Goal: Task Accomplishment & Management: Complete application form

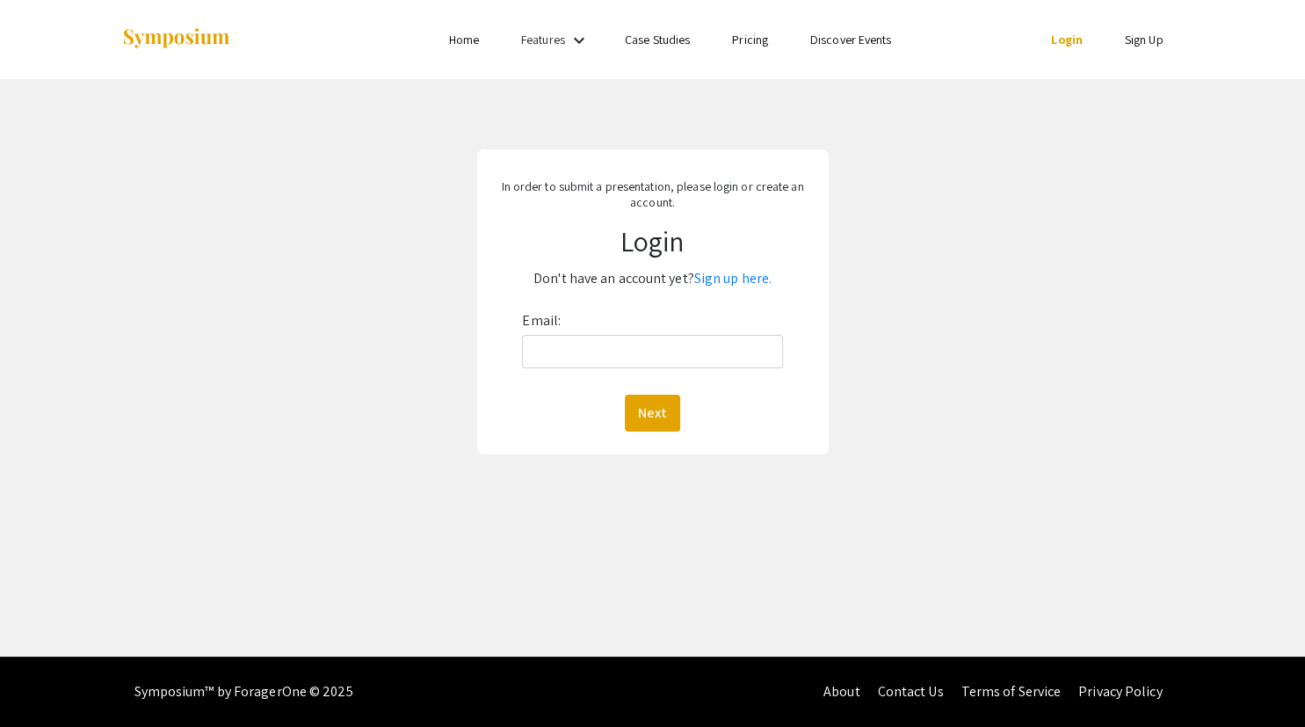
click at [745, 294] on div "In order to submit a presentation, please login or create an account. Login Don…" at bounding box center [653, 301] width 352 height 305
click at [748, 280] on link "Sign up here." at bounding box center [732, 278] width 77 height 18
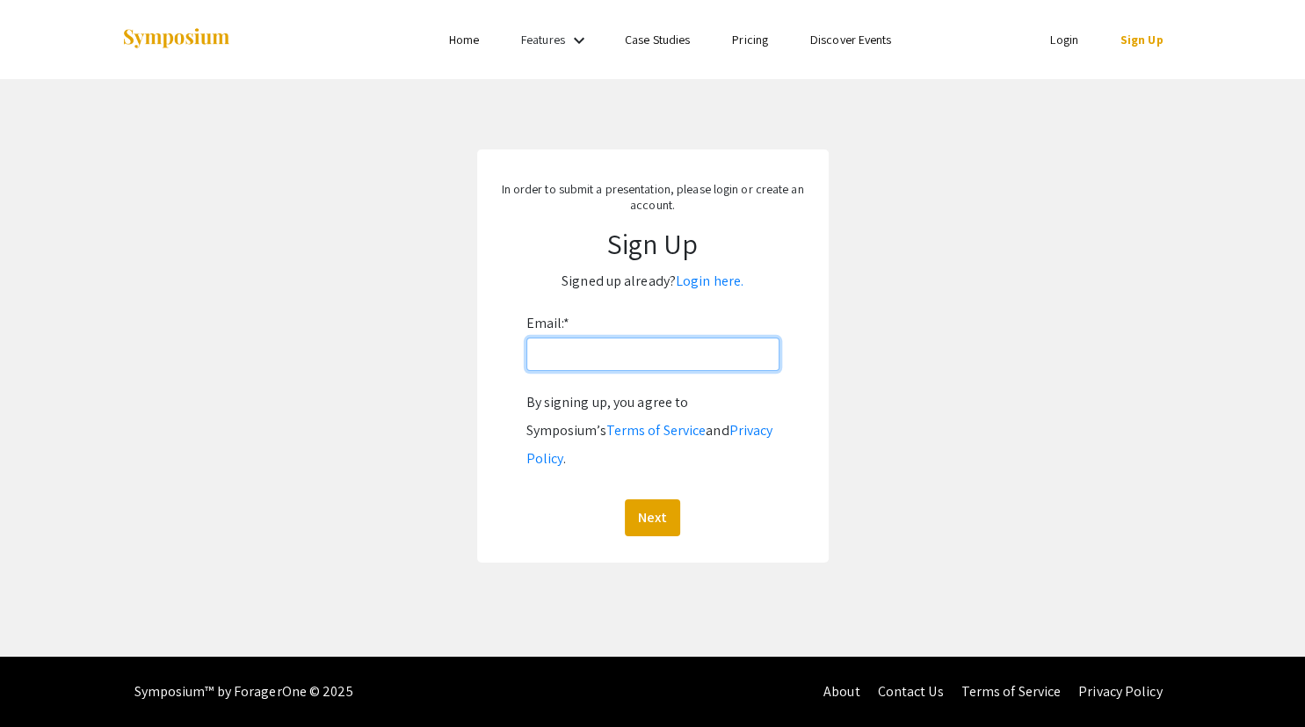
click at [670, 361] on input "Email: *" at bounding box center [653, 354] width 253 height 33
type input "[PERSON_NAME][EMAIL_ADDRESS][PERSON_NAME][DOMAIN_NAME]"
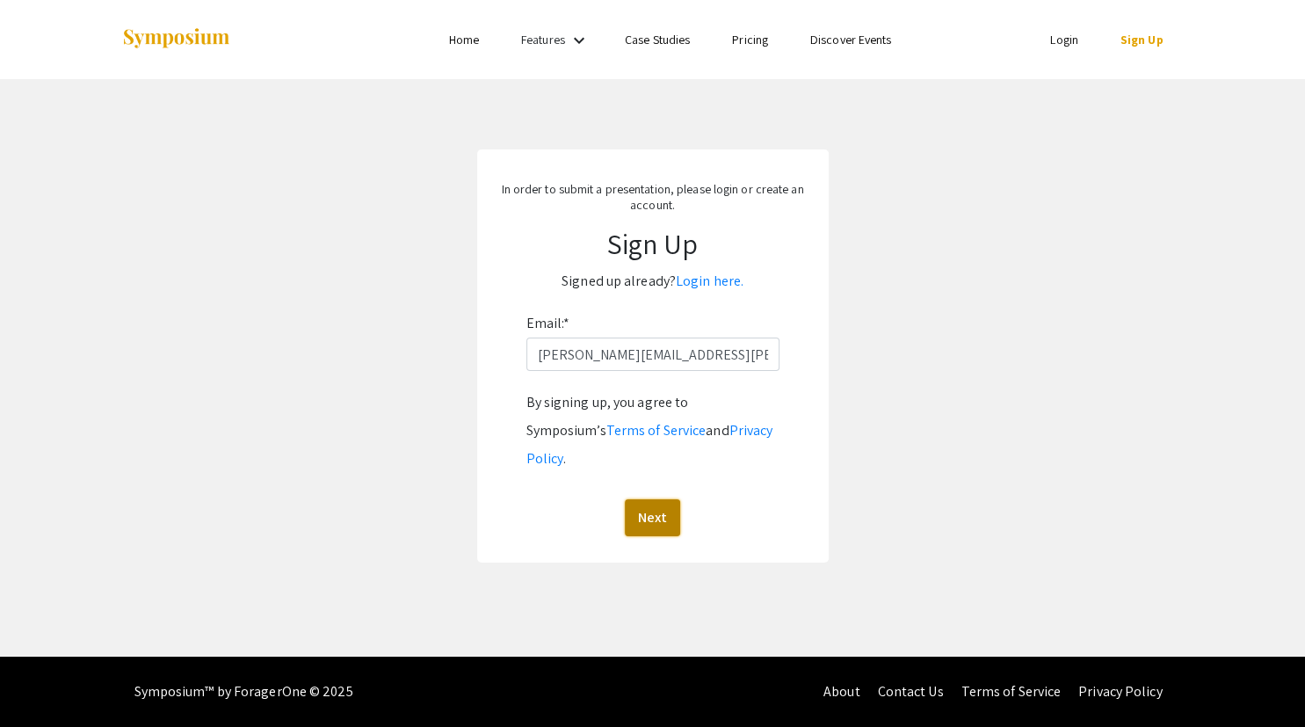
click at [656, 499] on button "Next" at bounding box center [652, 517] width 55 height 37
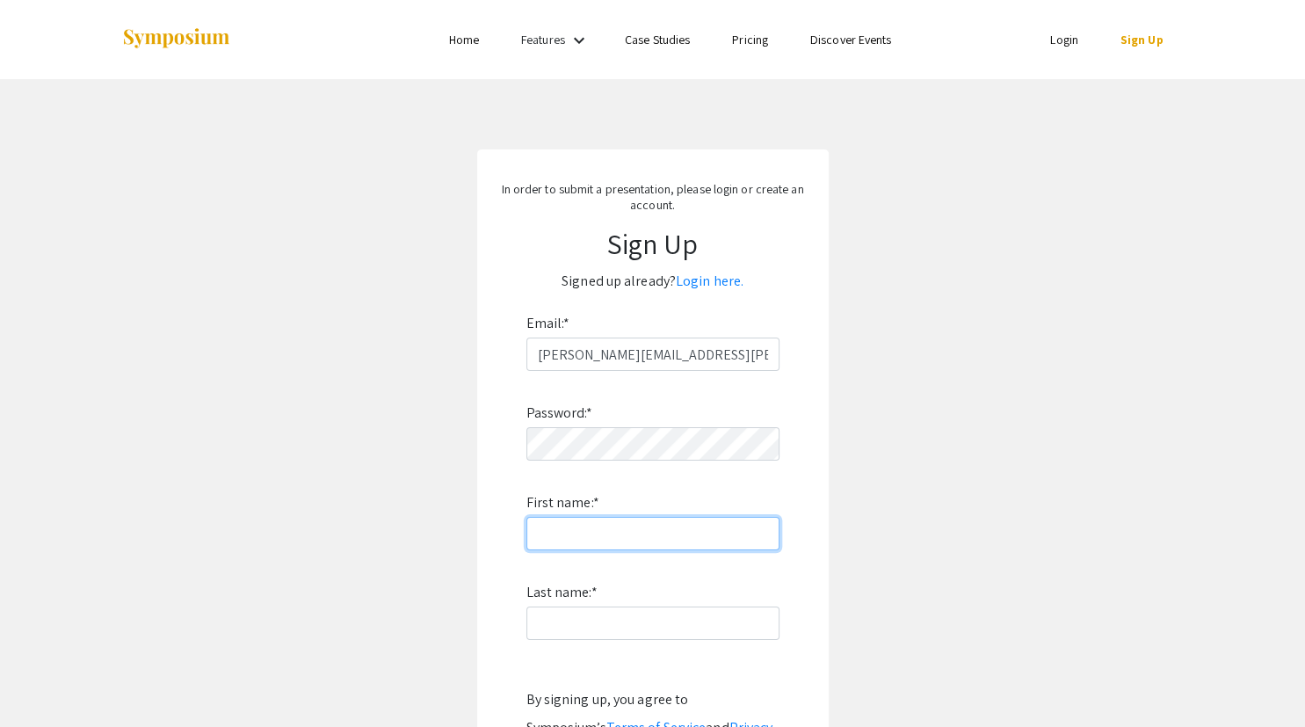
click at [647, 536] on input "First name: *" at bounding box center [653, 533] width 253 height 33
click at [655, 533] on input "Ru" at bounding box center [653, 533] width 253 height 33
type input "[PERSON_NAME]"
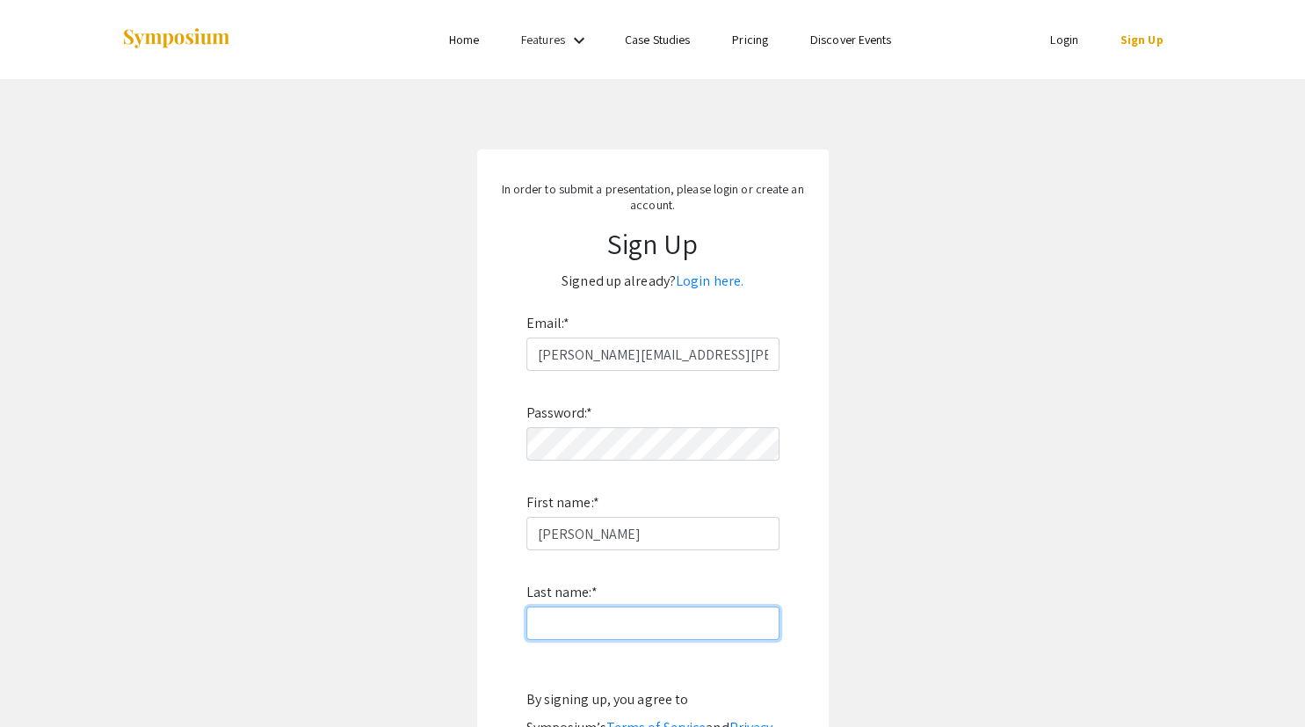
type input "Hunter"
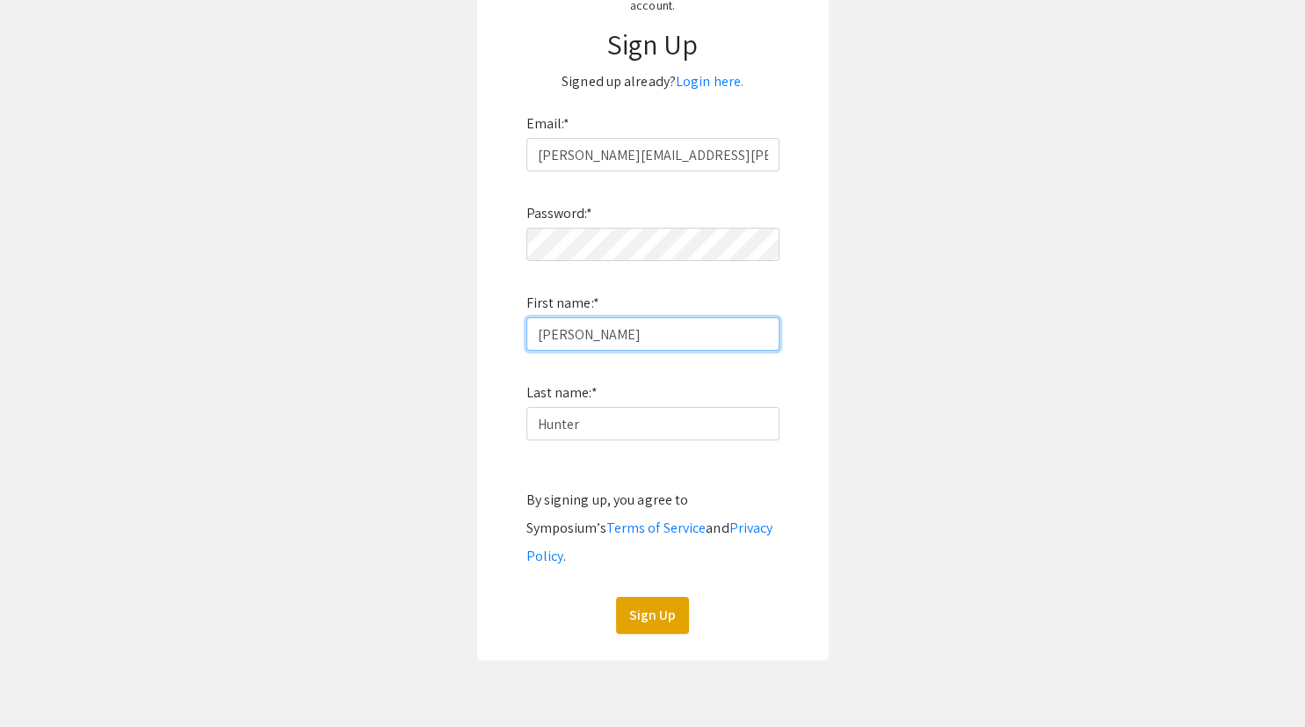
scroll to position [244, 0]
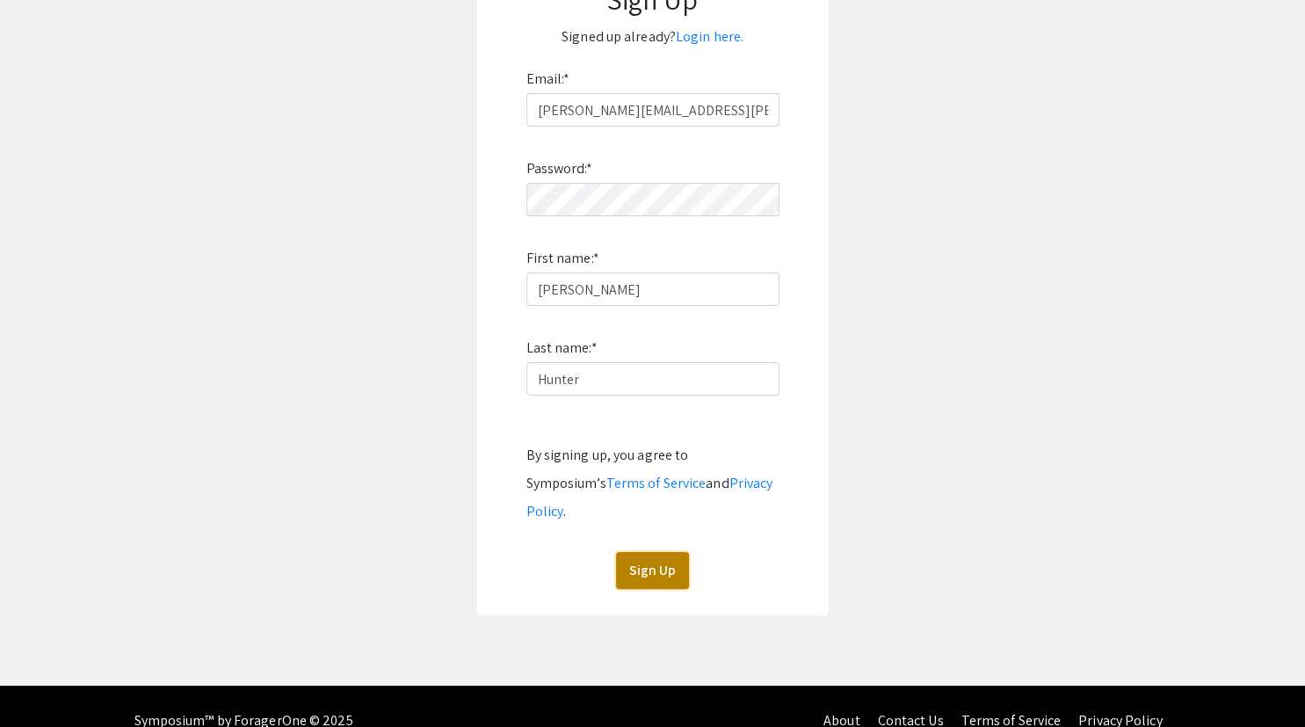
click at [645, 552] on button "Sign Up" at bounding box center [652, 570] width 73 height 37
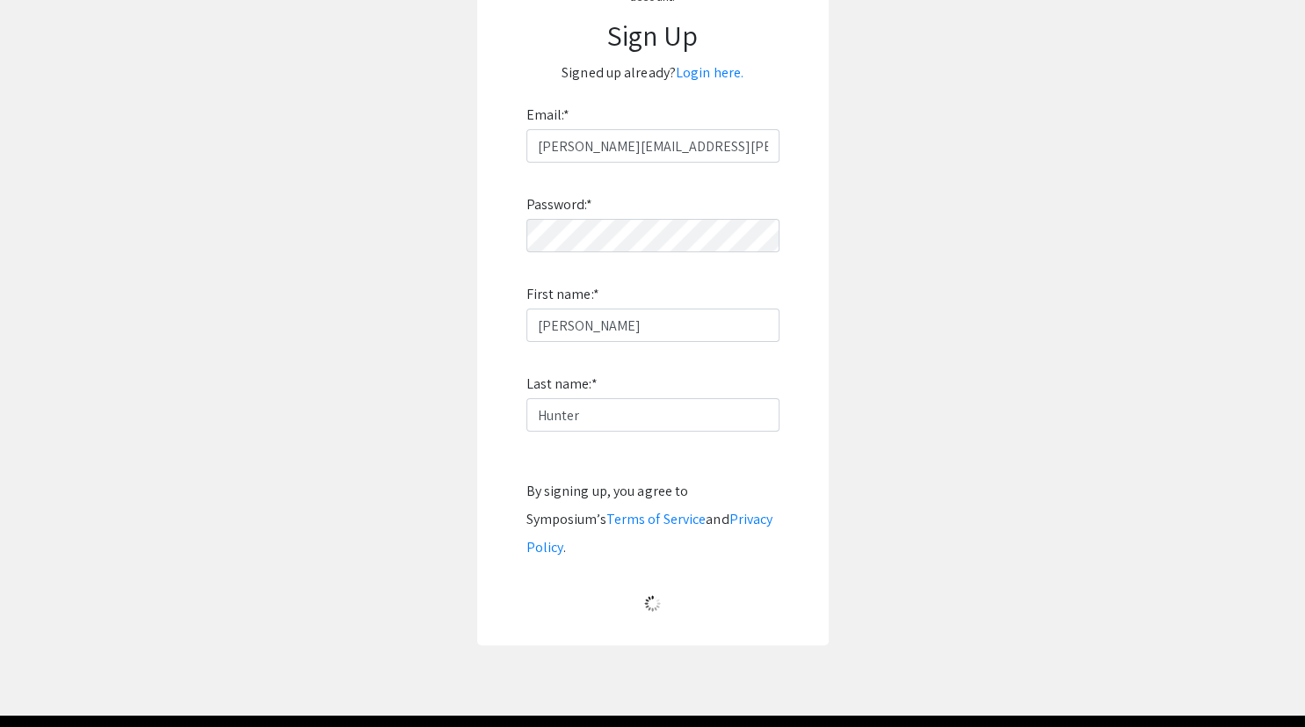
scroll to position [0, 0]
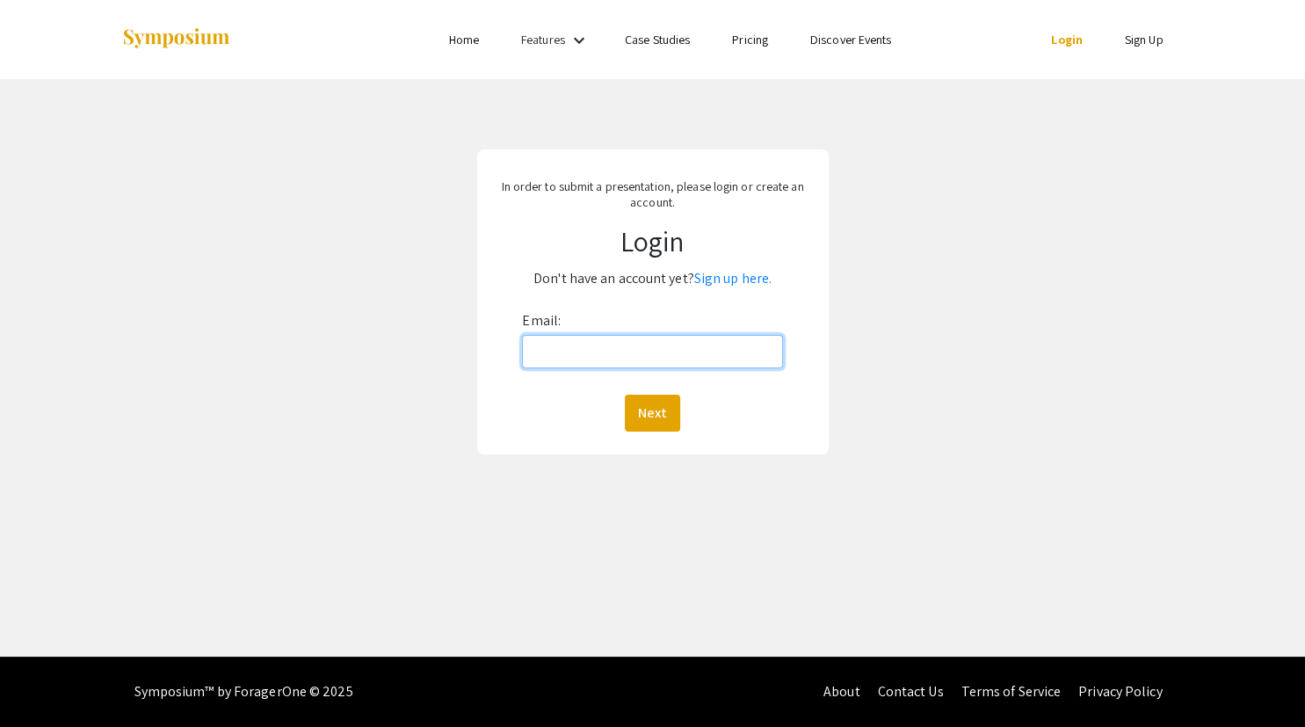
click at [732, 358] on input "Email:" at bounding box center [652, 351] width 260 height 33
type input "[PERSON_NAME][EMAIL_ADDRESS][PERSON_NAME][DOMAIN_NAME]"
click at [638, 407] on button "Next" at bounding box center [652, 413] width 55 height 37
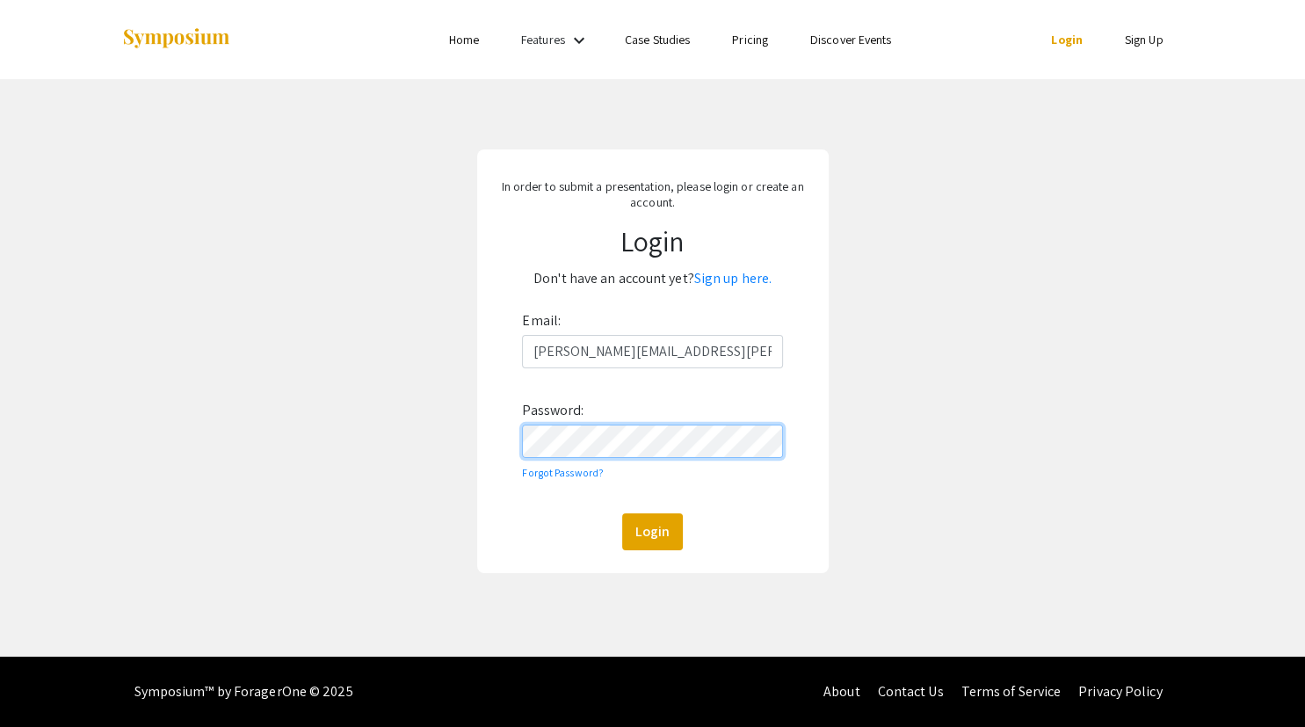
click at [622, 513] on button "Login" at bounding box center [652, 531] width 61 height 37
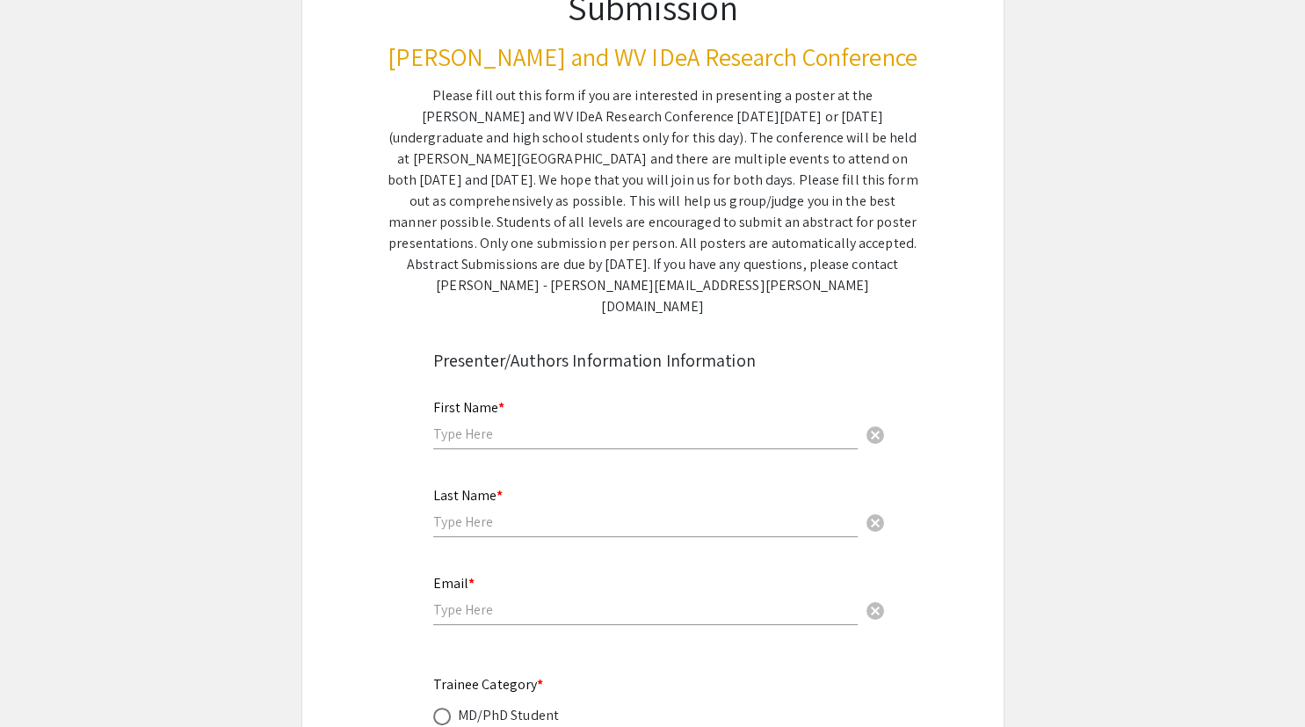
scroll to position [200, 0]
click at [551, 425] on input "text" at bounding box center [645, 434] width 425 height 18
type input "[PERSON_NAME]"
type input "Hunter"
click at [524, 600] on input "email" at bounding box center [645, 609] width 425 height 18
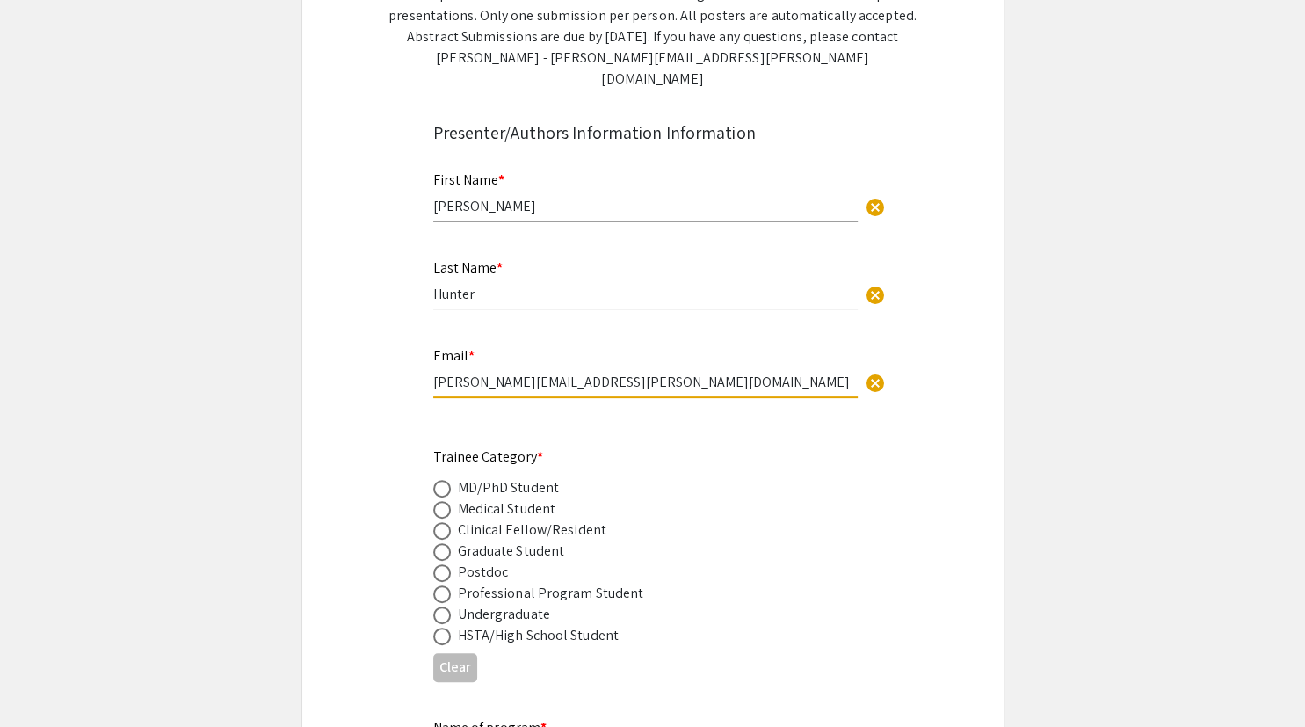
scroll to position [432, 0]
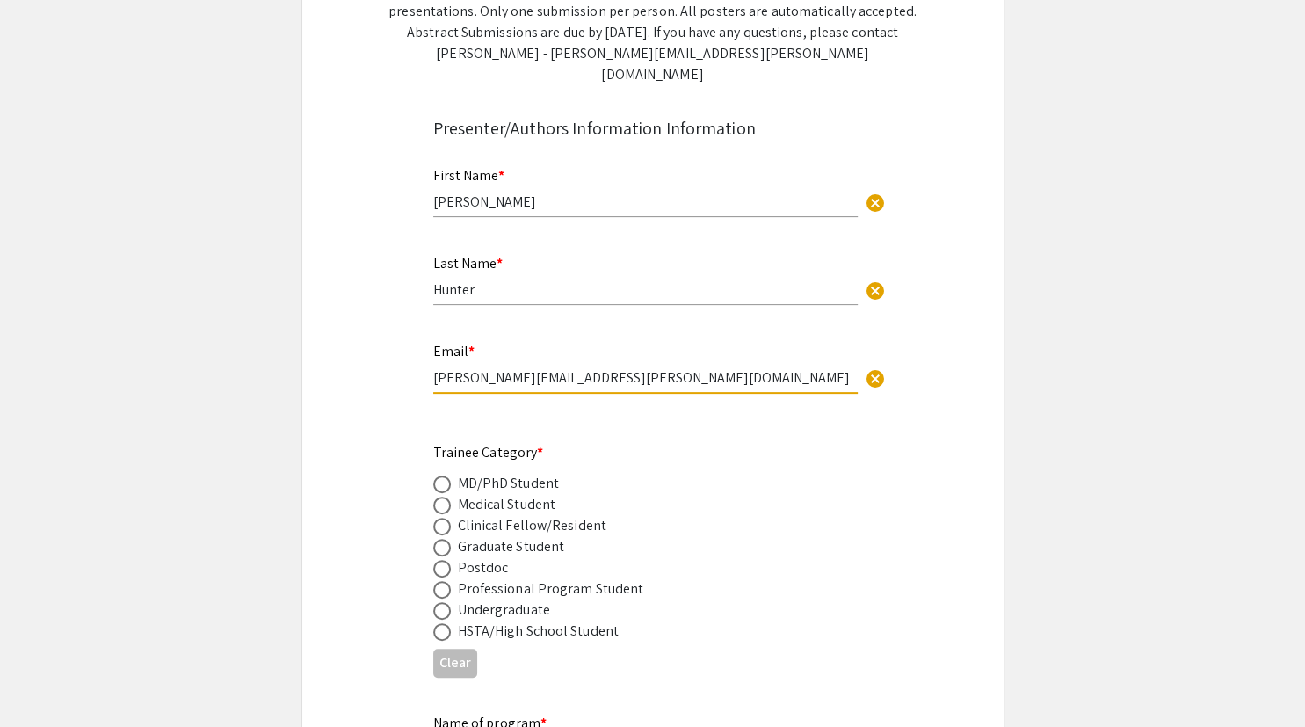
type input "[PERSON_NAME][EMAIL_ADDRESS][PERSON_NAME][DOMAIN_NAME]"
click at [437, 560] on span at bounding box center [442, 569] width 18 height 18
click at [437, 560] on input "radio" at bounding box center [442, 569] width 18 height 18
radio input "true"
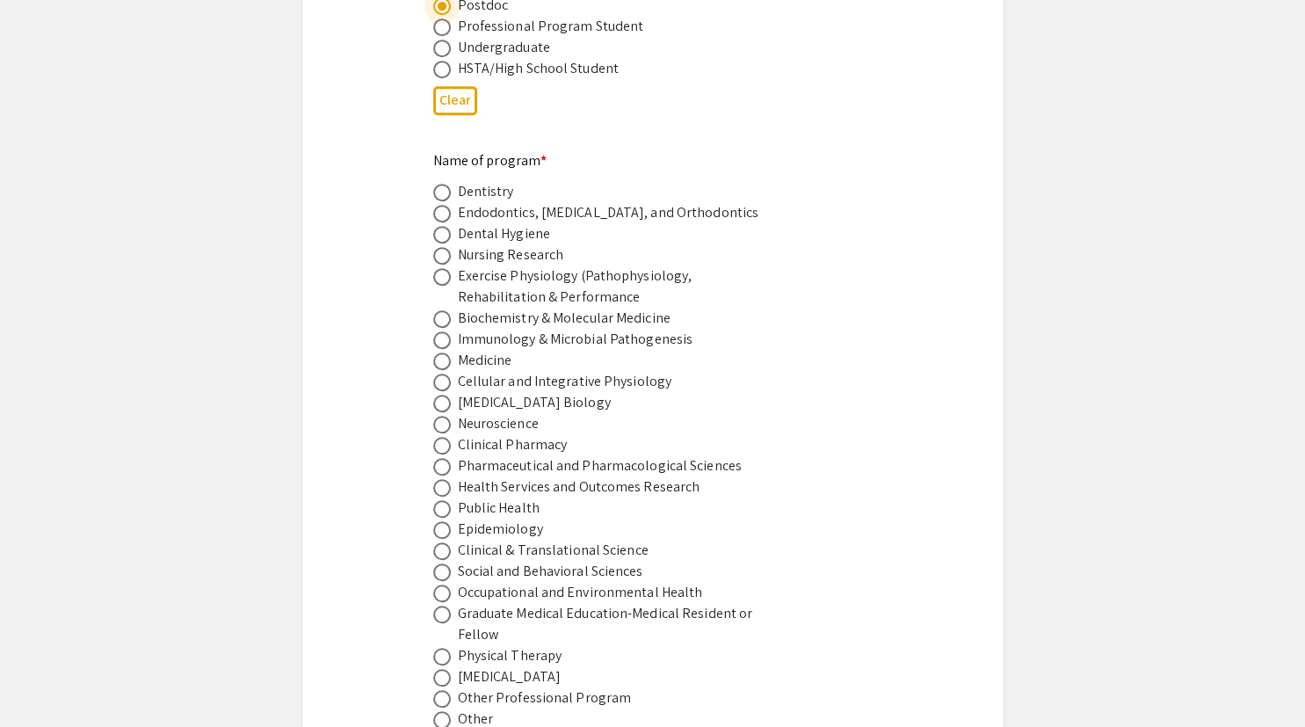
scroll to position [995, 0]
click at [444, 458] on span at bounding box center [442, 467] width 18 height 18
click at [444, 458] on input "radio" at bounding box center [442, 467] width 18 height 18
radio input "true"
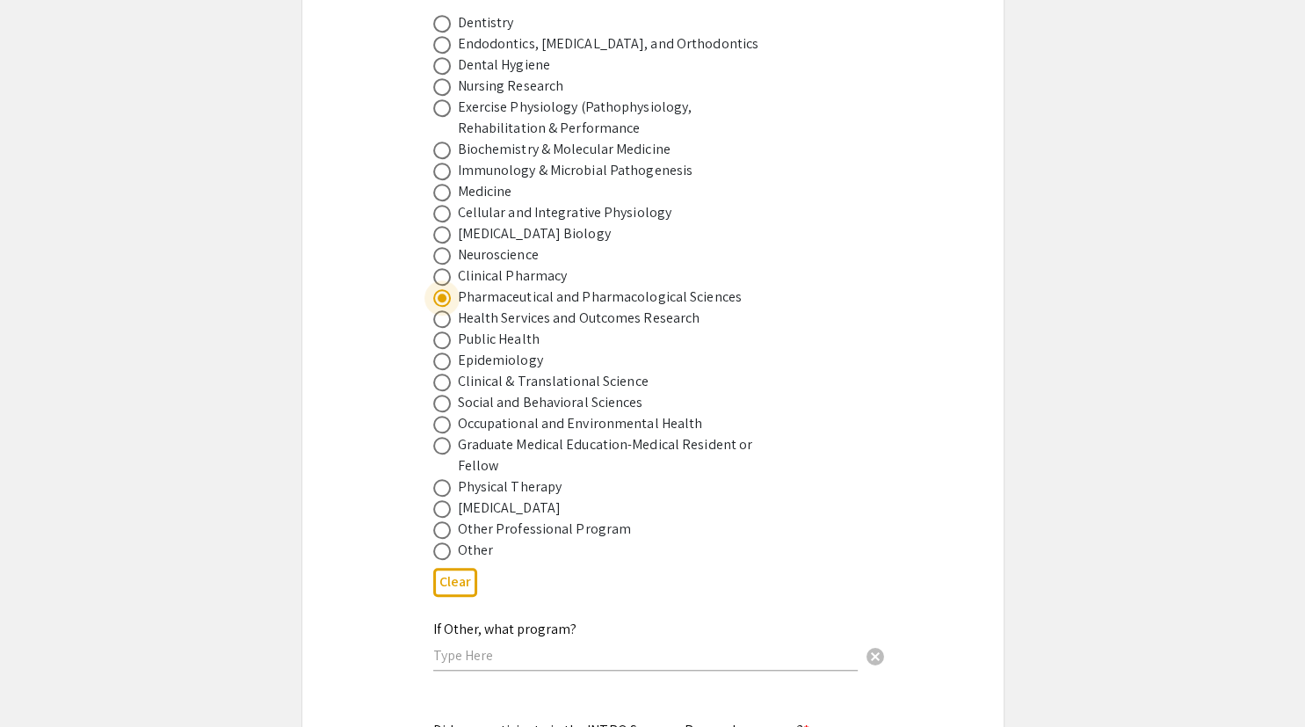
scroll to position [1165, 0]
click at [442, 293] on span at bounding box center [442, 297] width 9 height 9
click at [442, 288] on input "radio" at bounding box center [442, 297] width 18 height 18
click at [445, 542] on span at bounding box center [442, 551] width 18 height 18
click at [445, 542] on input "radio" at bounding box center [442, 551] width 18 height 18
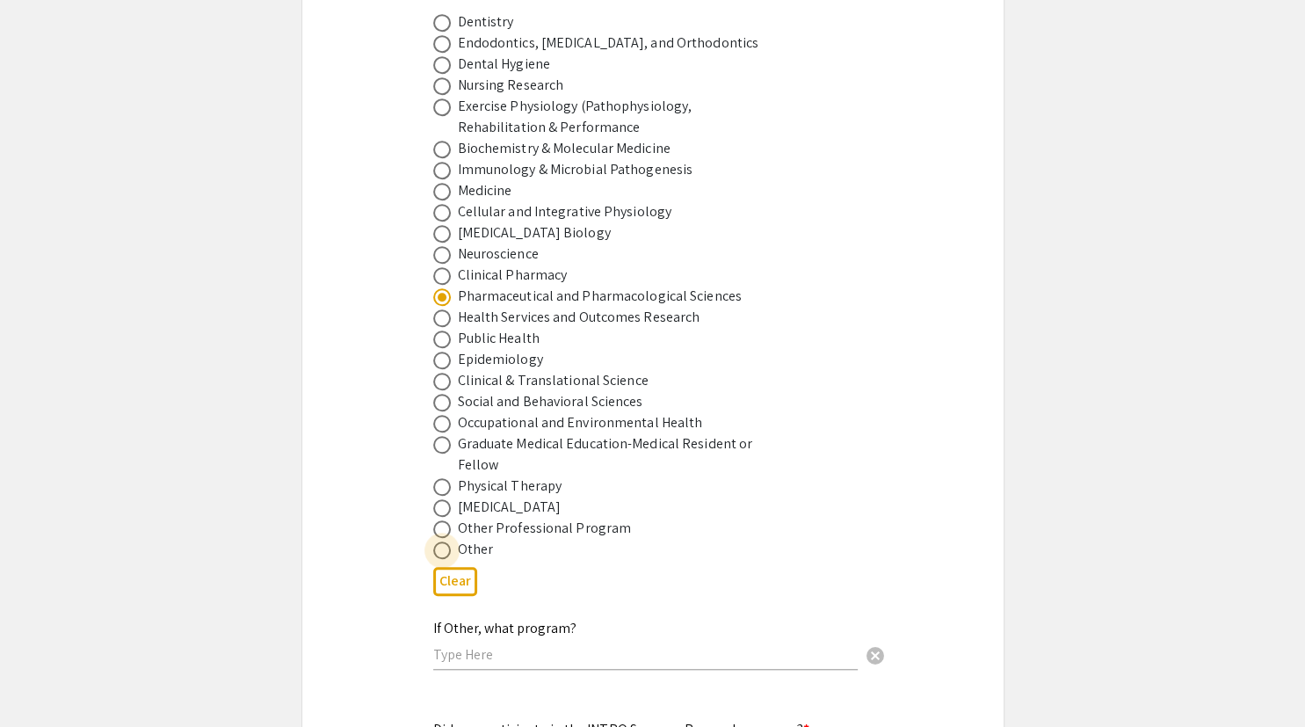
radio input "true"
click at [550, 645] on input "text" at bounding box center [645, 654] width 425 height 18
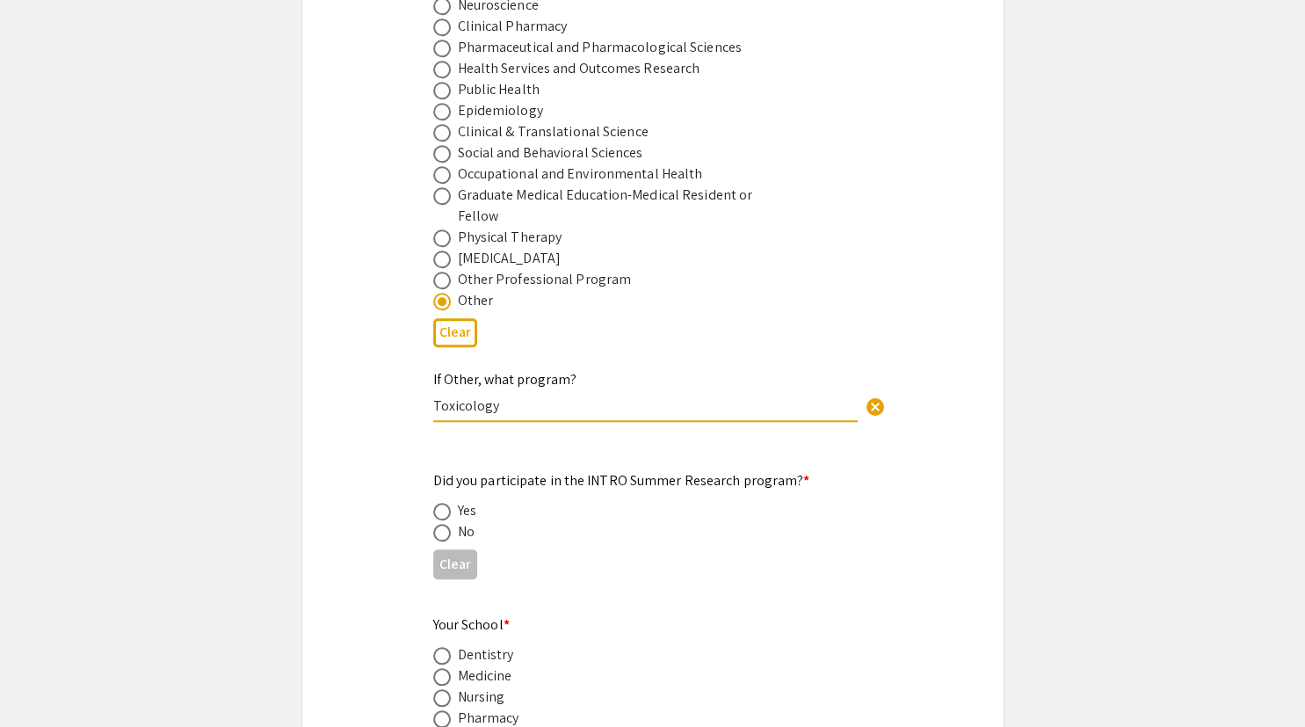
scroll to position [1414, 0]
type input "Toxicology"
click at [443, 524] on span at bounding box center [442, 533] width 18 height 18
click at [443, 524] on input "radio" at bounding box center [442, 533] width 18 height 18
radio input "true"
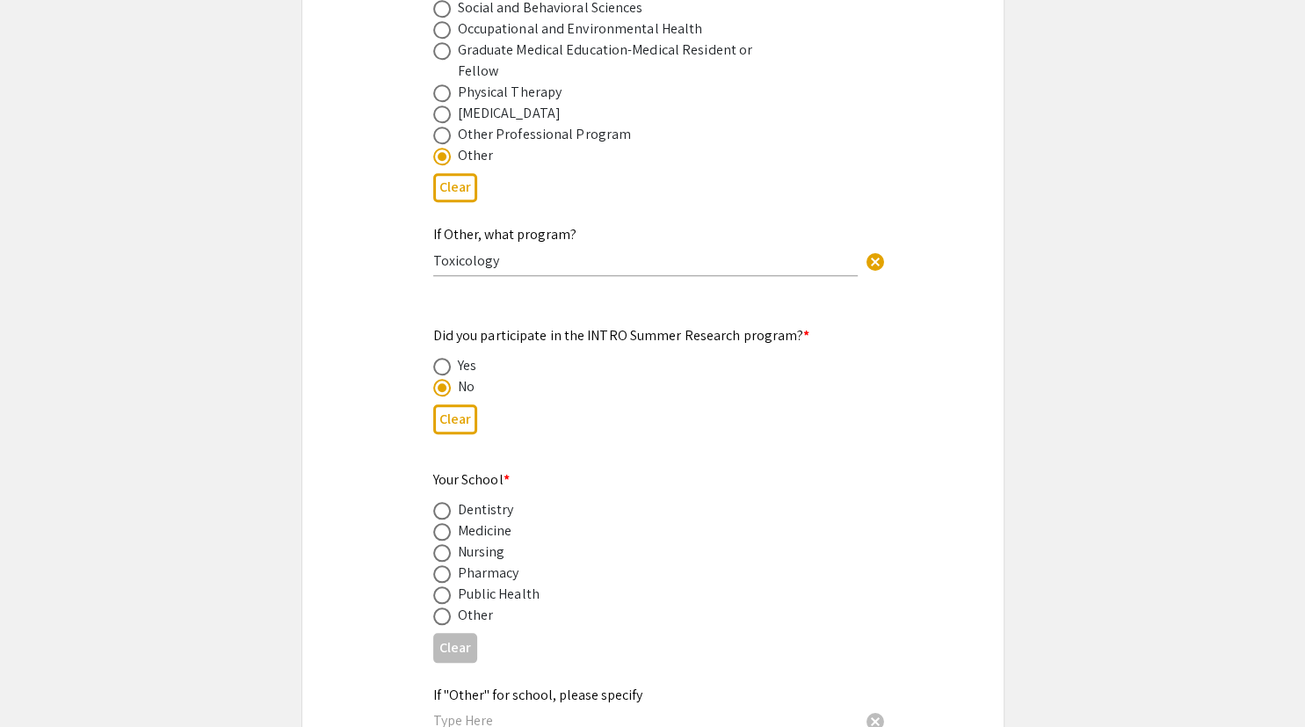
scroll to position [1559, 0]
click at [443, 522] on span at bounding box center [442, 531] width 18 height 18
click at [443, 522] on input "radio" at bounding box center [442, 531] width 18 height 18
radio input "true"
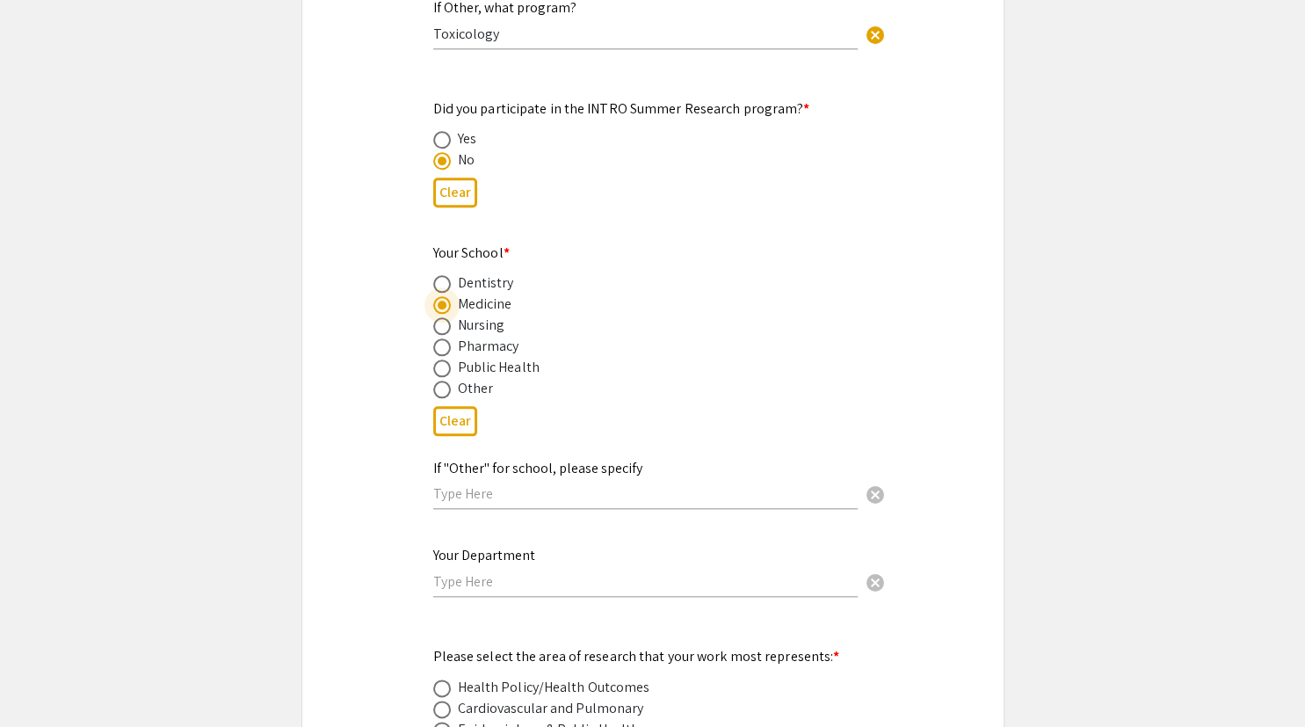
scroll to position [1793, 0]
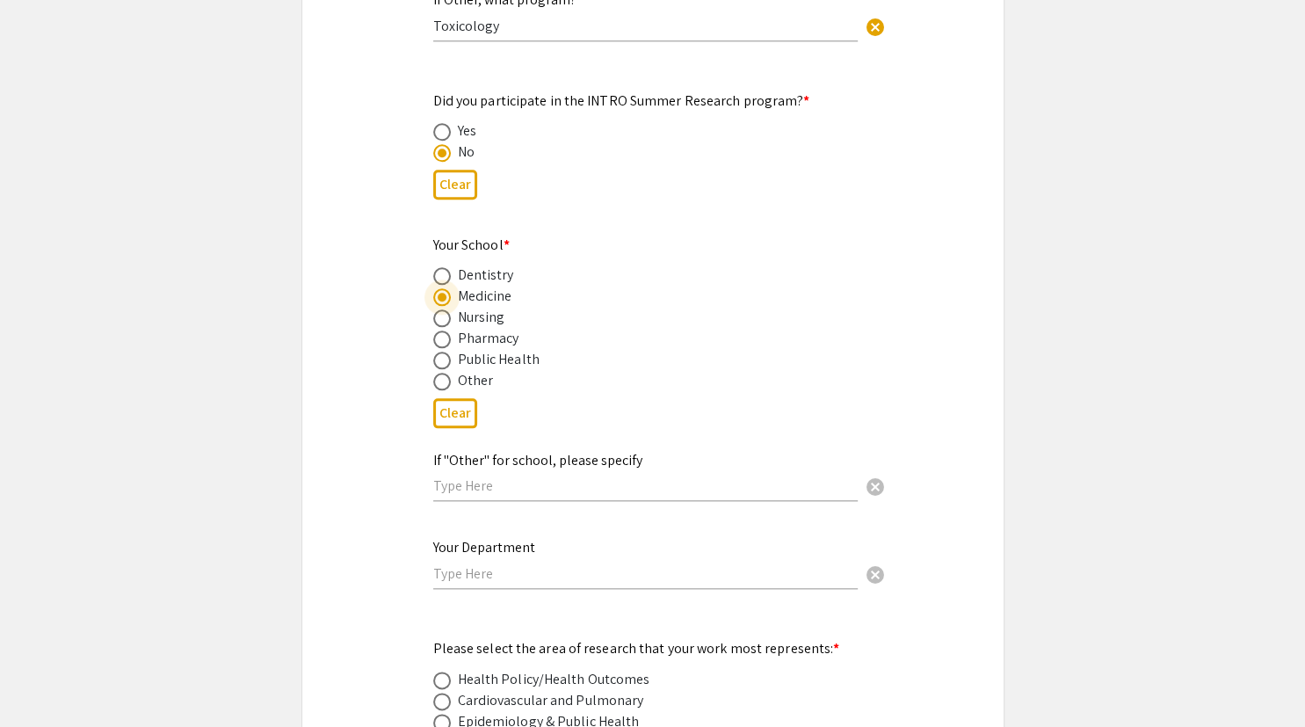
click at [776, 534] on div "Your Department cancel" at bounding box center [645, 555] width 425 height 67
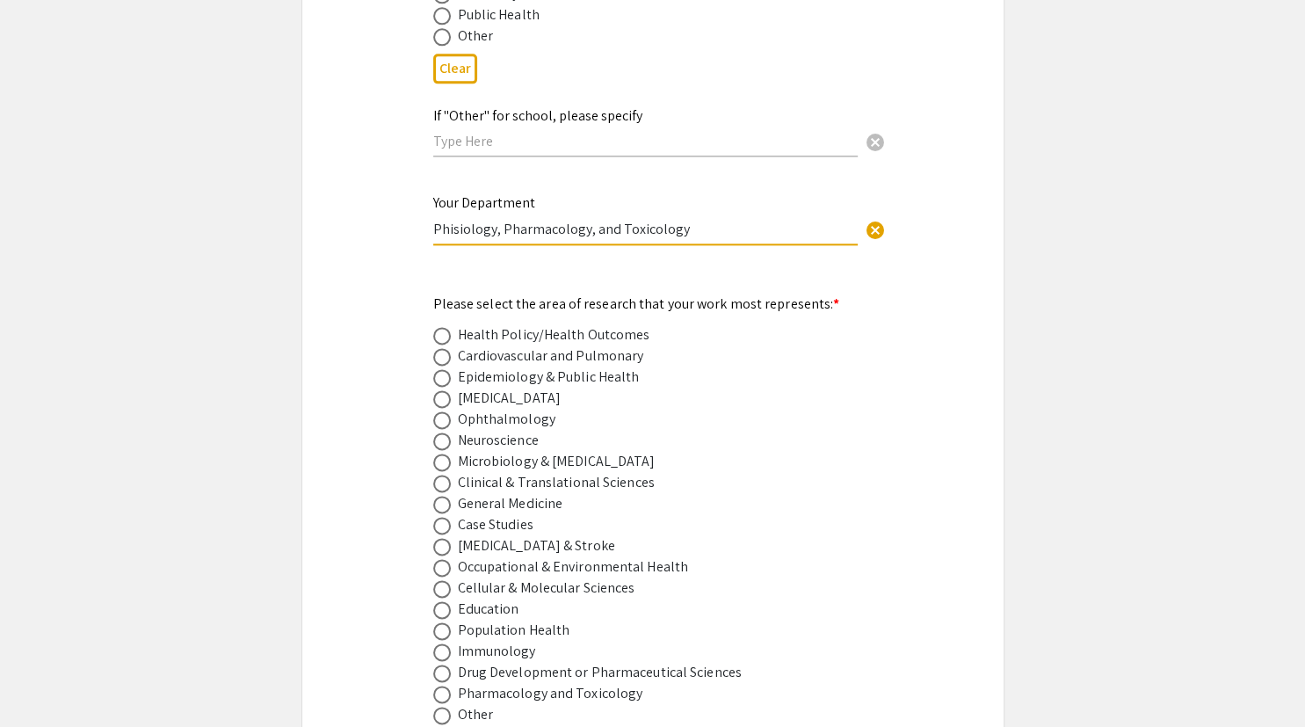
scroll to position [2138, 0]
type input "Phisiology, Pharmacology, and Toxicology"
click at [448, 348] on span at bounding box center [442, 357] width 18 height 18
click at [448, 348] on input "radio" at bounding box center [442, 357] width 18 height 18
radio input "true"
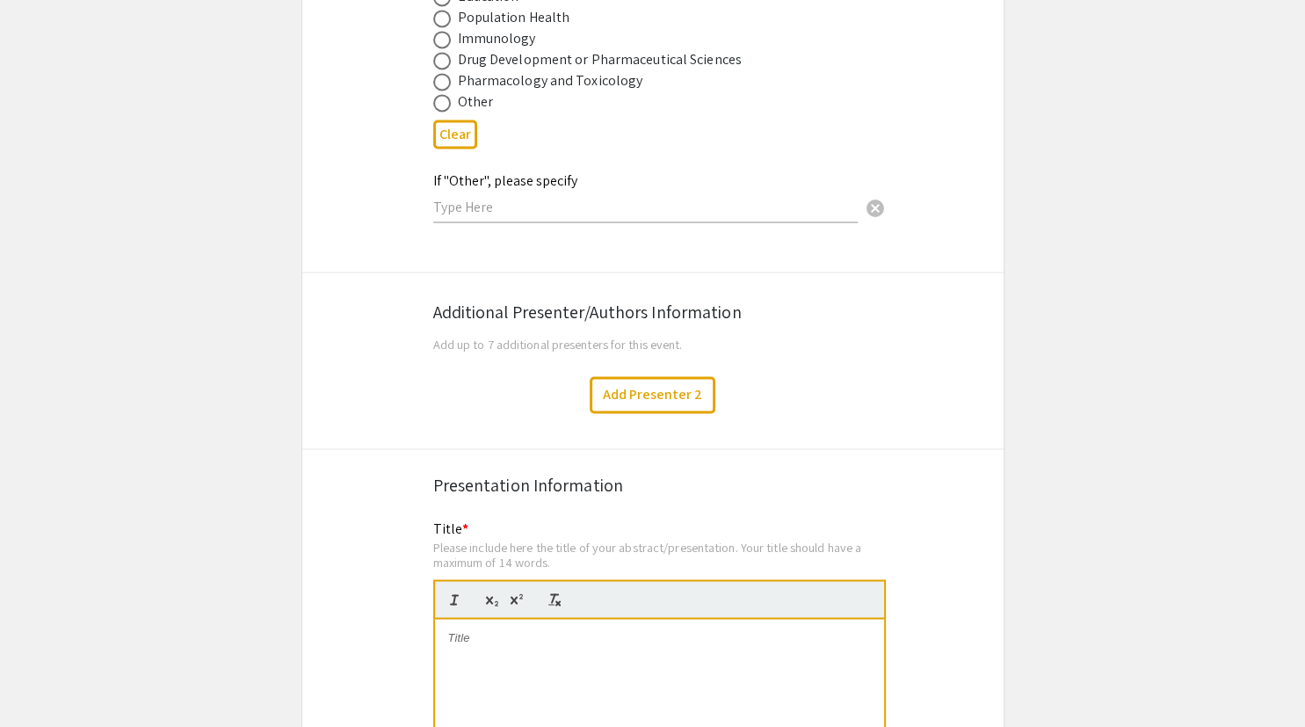
scroll to position [2752, 0]
click at [652, 374] on button "Add Presenter 2" at bounding box center [653, 392] width 126 height 37
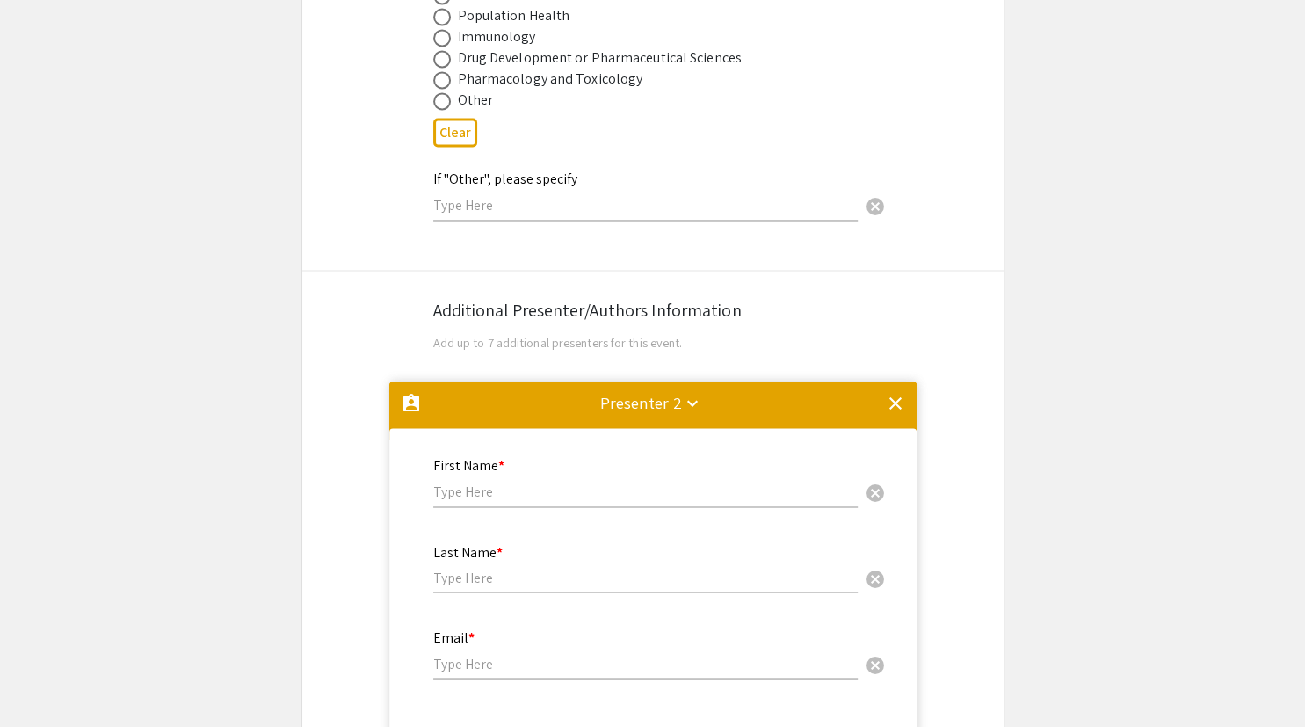
scroll to position [3084, 0]
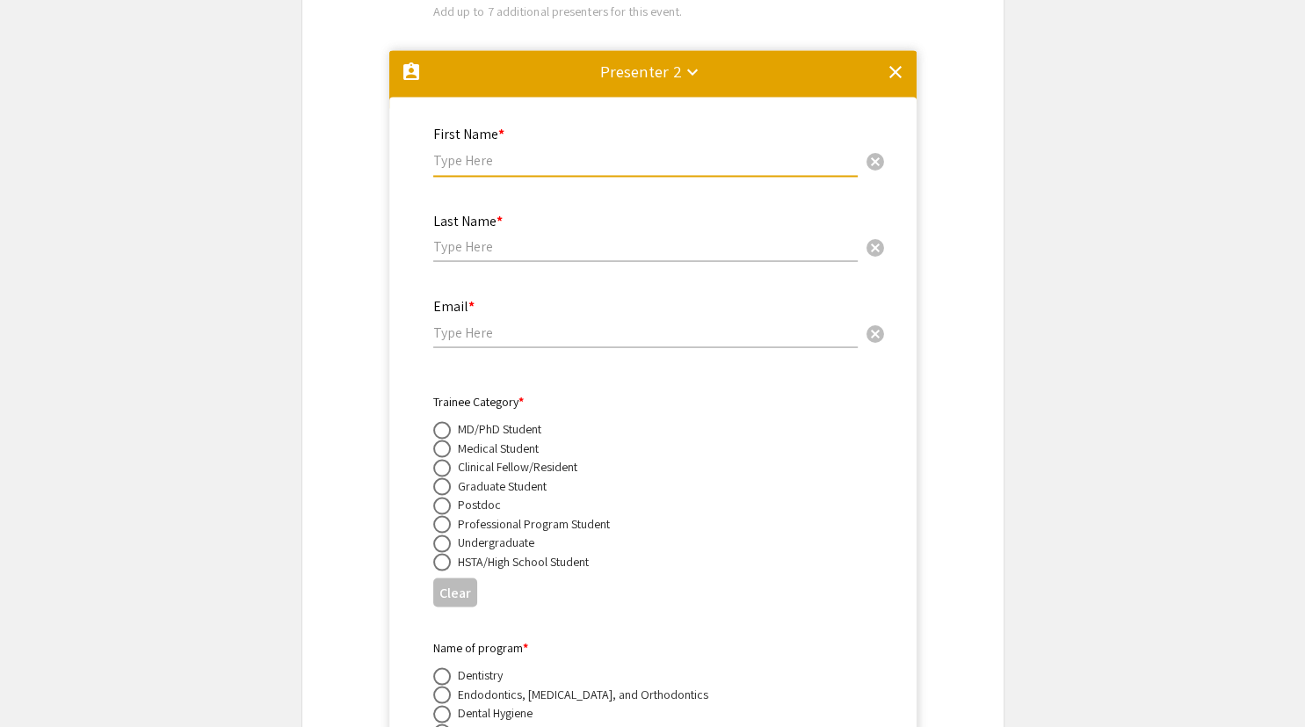
click at [604, 151] on input "text" at bounding box center [645, 160] width 425 height 18
type input "[PERSON_NAME]"
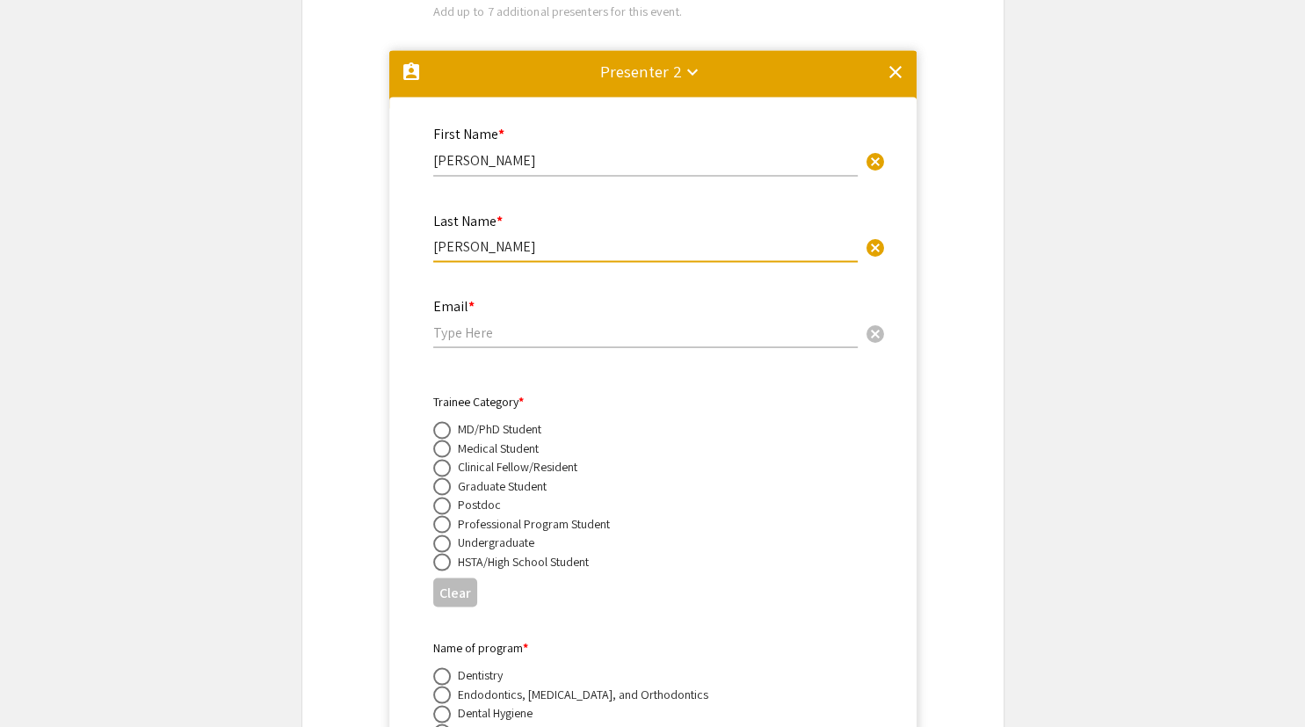
type input "[PERSON_NAME]"
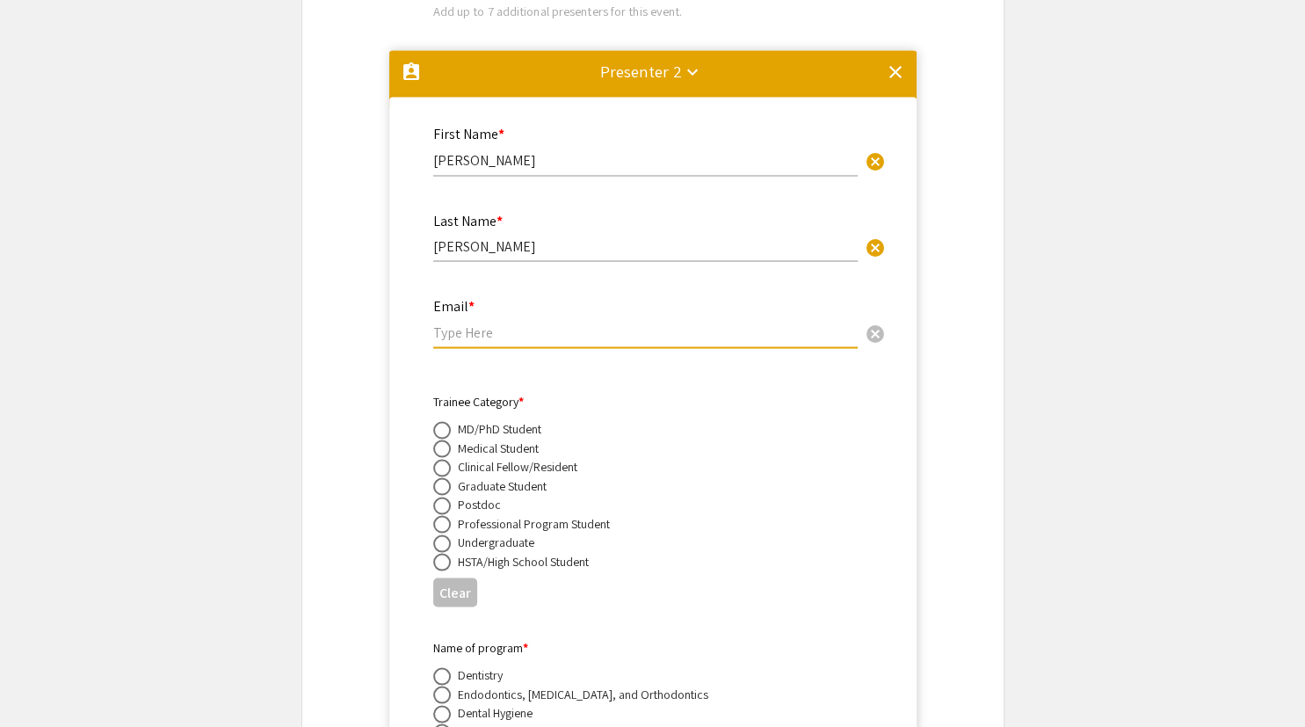
paste input "[EMAIL_ADDRESS][DOMAIN_NAME]"
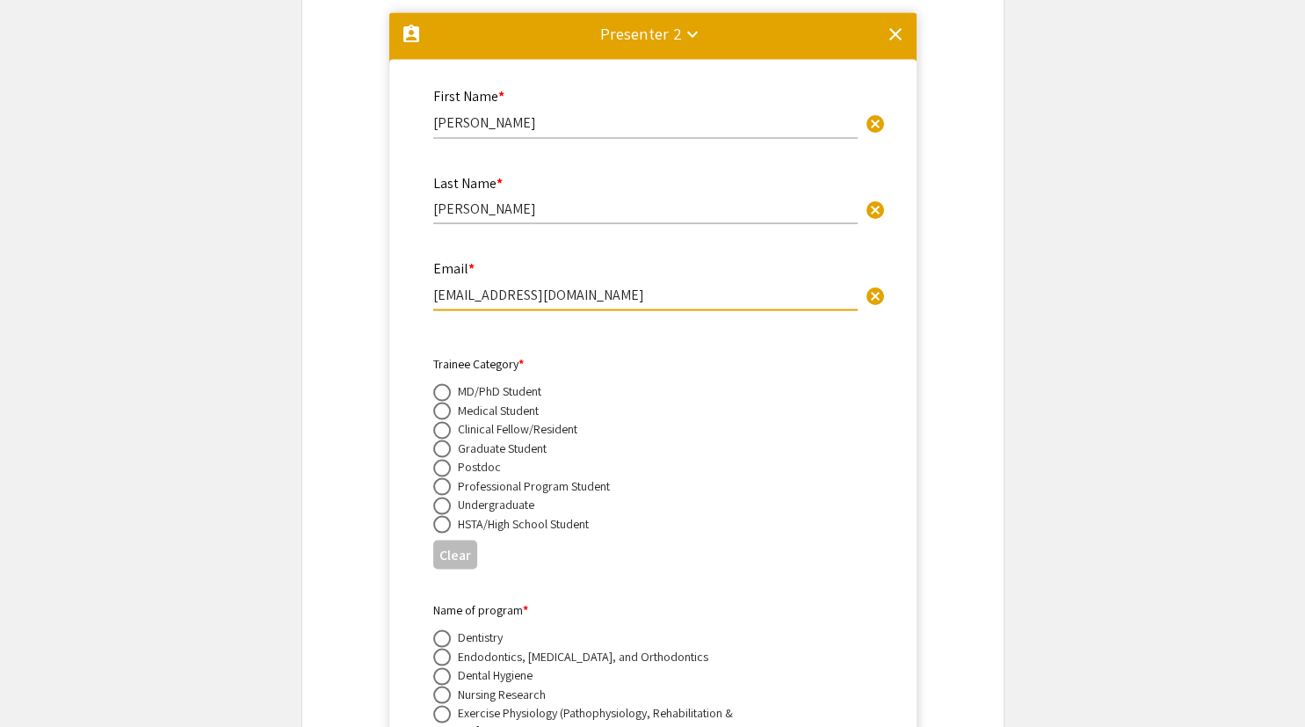
scroll to position [3122, 0]
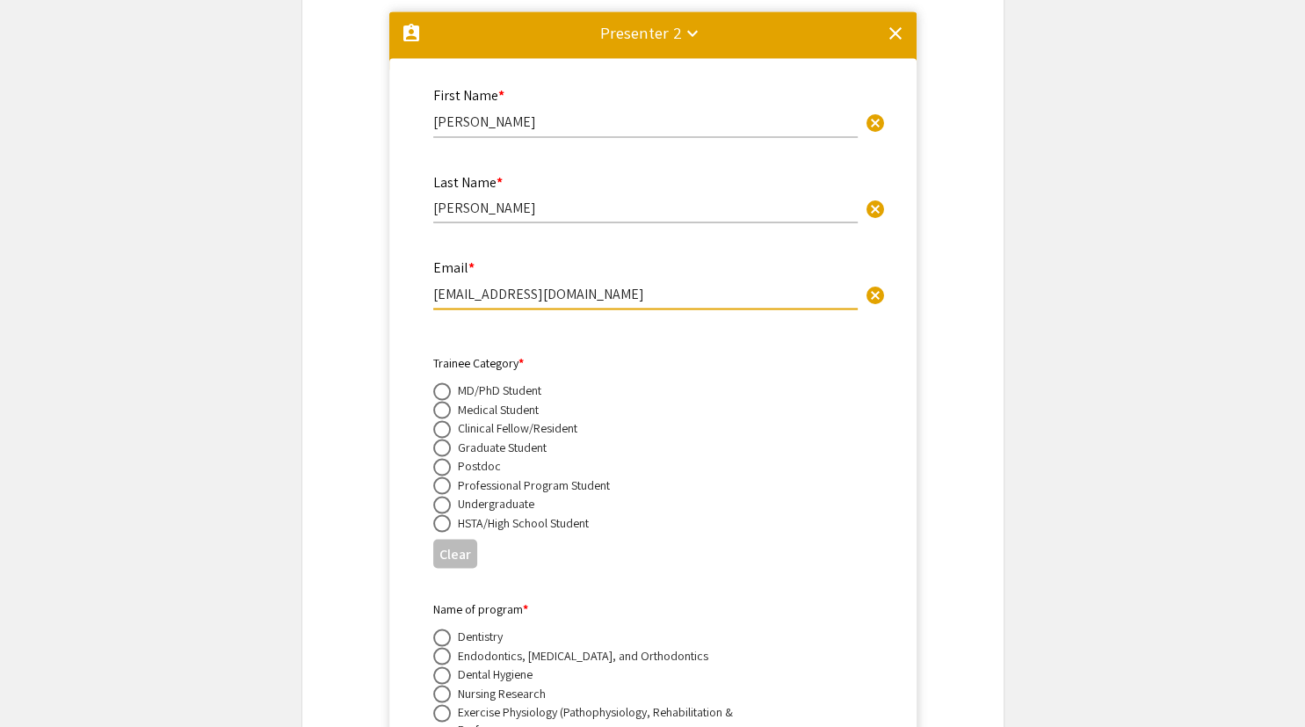
type input "[EMAIL_ADDRESS][DOMAIN_NAME]"
click at [445, 382] on span at bounding box center [442, 391] width 18 height 18
click at [445, 382] on input "radio" at bounding box center [442, 391] width 18 height 18
radio input "true"
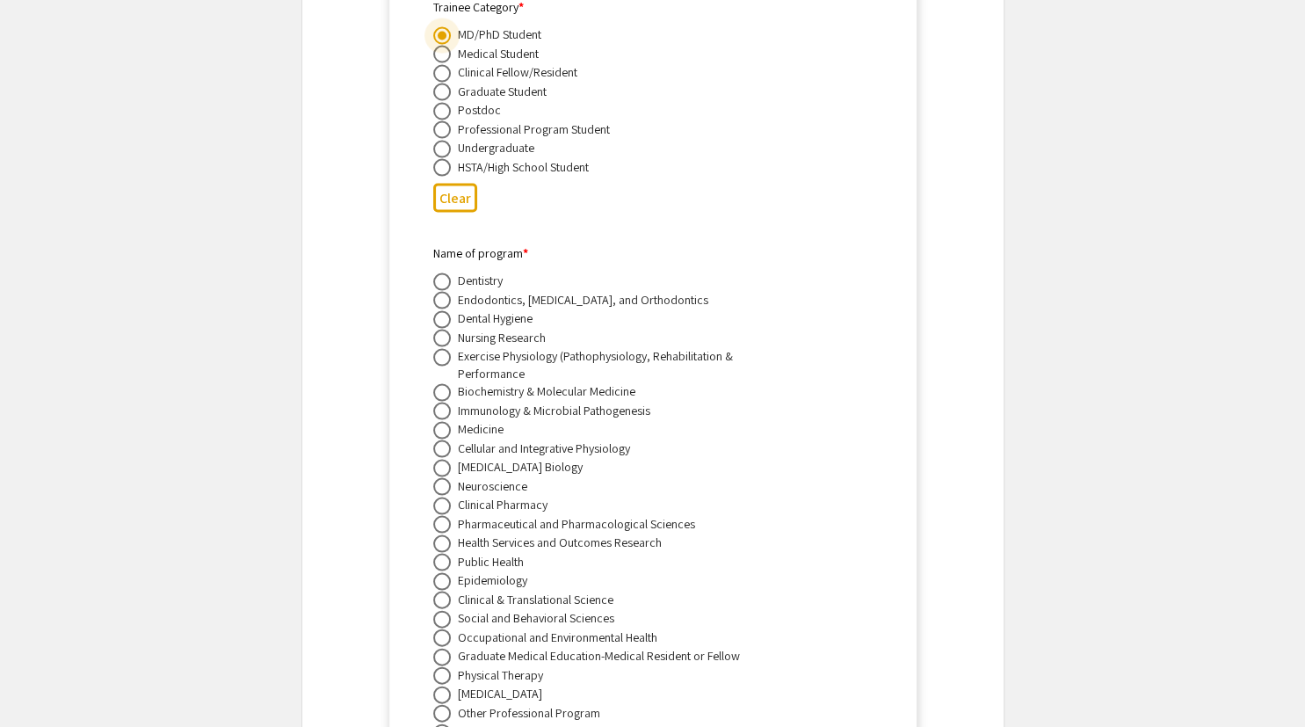
scroll to position [3479, 0]
click at [444, 420] on span at bounding box center [442, 429] width 18 height 18
click at [444, 420] on input "radio" at bounding box center [442, 429] width 18 height 18
radio input "true"
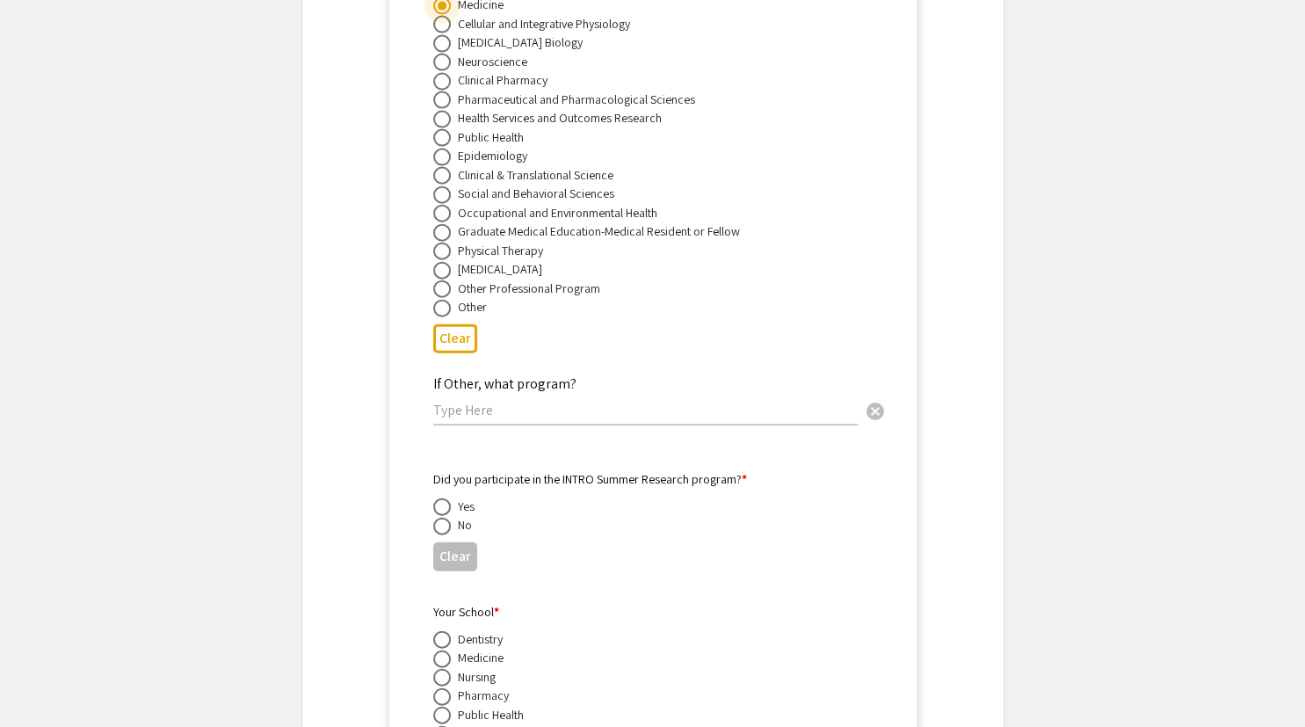
scroll to position [3905, 0]
click at [437, 515] on span at bounding box center [442, 524] width 18 height 18
click at [437, 515] on input "radio" at bounding box center [442, 524] width 18 height 18
radio input "true"
click at [443, 648] on span at bounding box center [442, 657] width 18 height 18
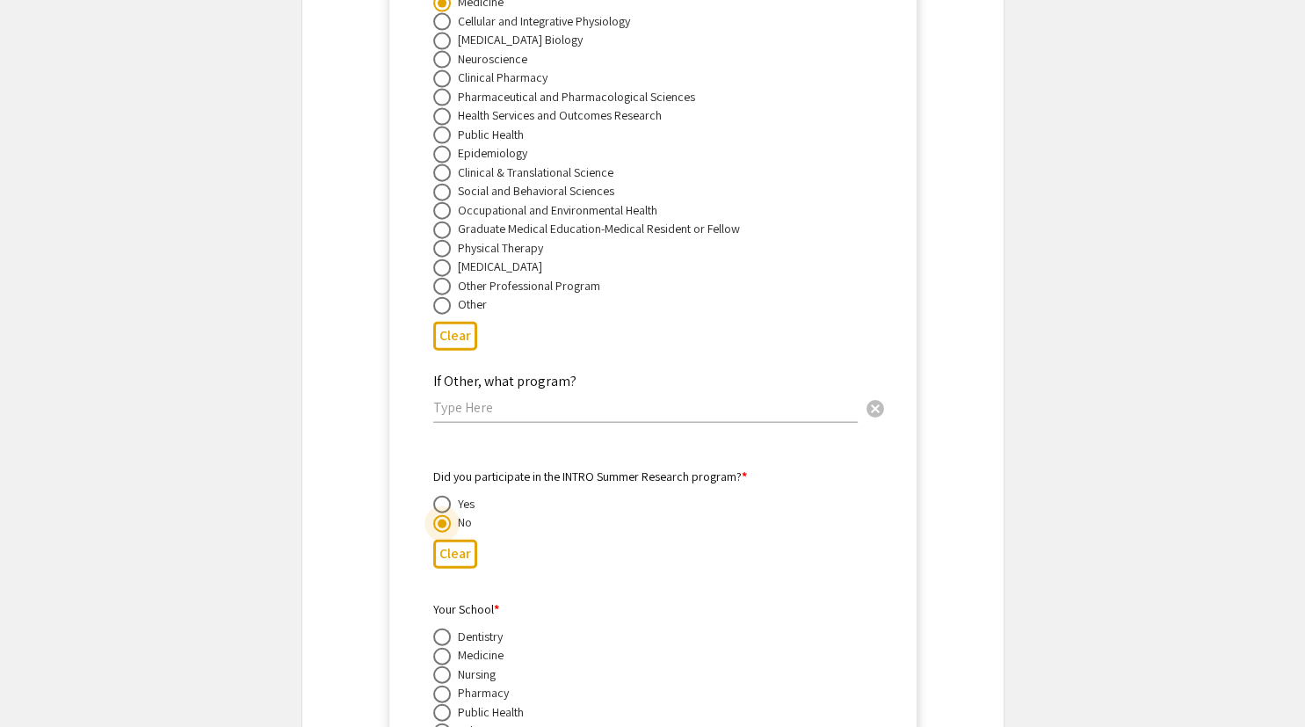
click at [443, 648] on input "radio" at bounding box center [442, 657] width 18 height 18
radio input "true"
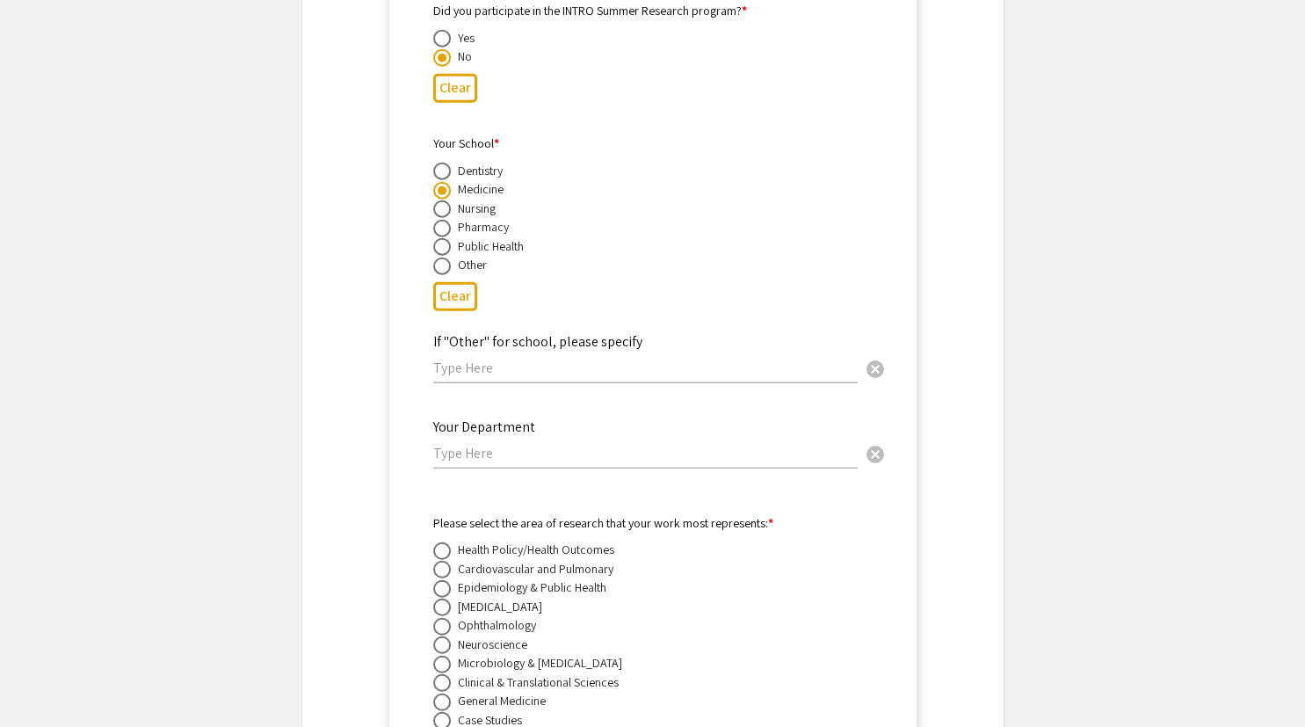
scroll to position [4371, 0]
click at [550, 444] on input "text" at bounding box center [645, 453] width 425 height 18
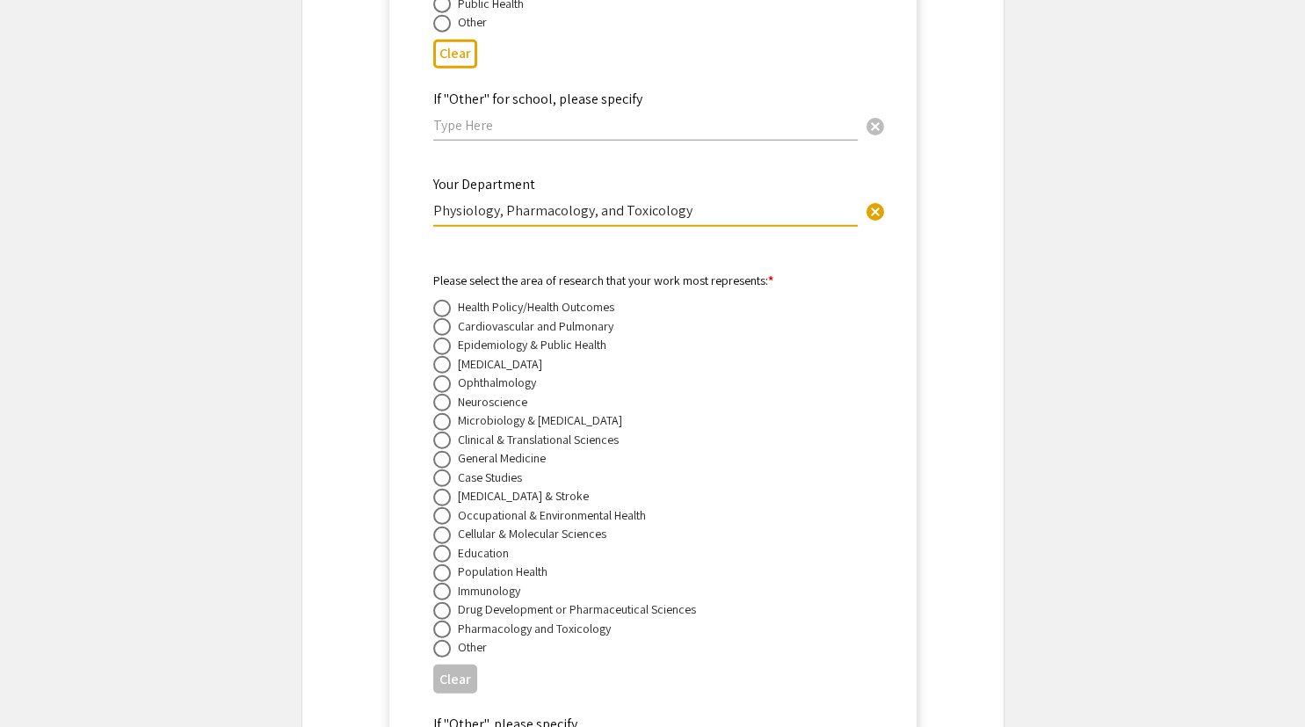
scroll to position [4614, 0]
type input "Physiology, Pharmacology, and Toxicology"
click at [437, 317] on span at bounding box center [442, 326] width 18 height 18
click at [437, 317] on input "radio" at bounding box center [442, 326] width 18 height 18
radio input "true"
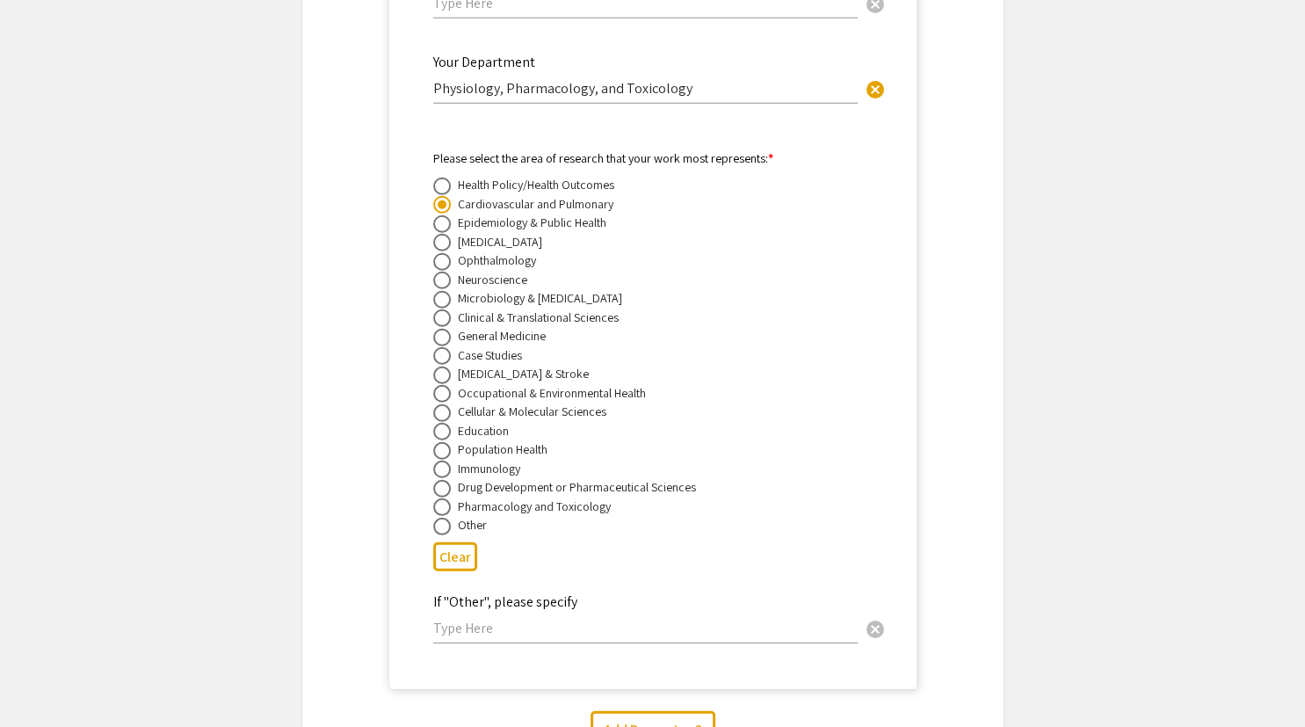
scroll to position [4736, 0]
click at [440, 498] on span at bounding box center [442, 507] width 18 height 18
click at [440, 498] on input "radio" at bounding box center [442, 507] width 18 height 18
radio input "true"
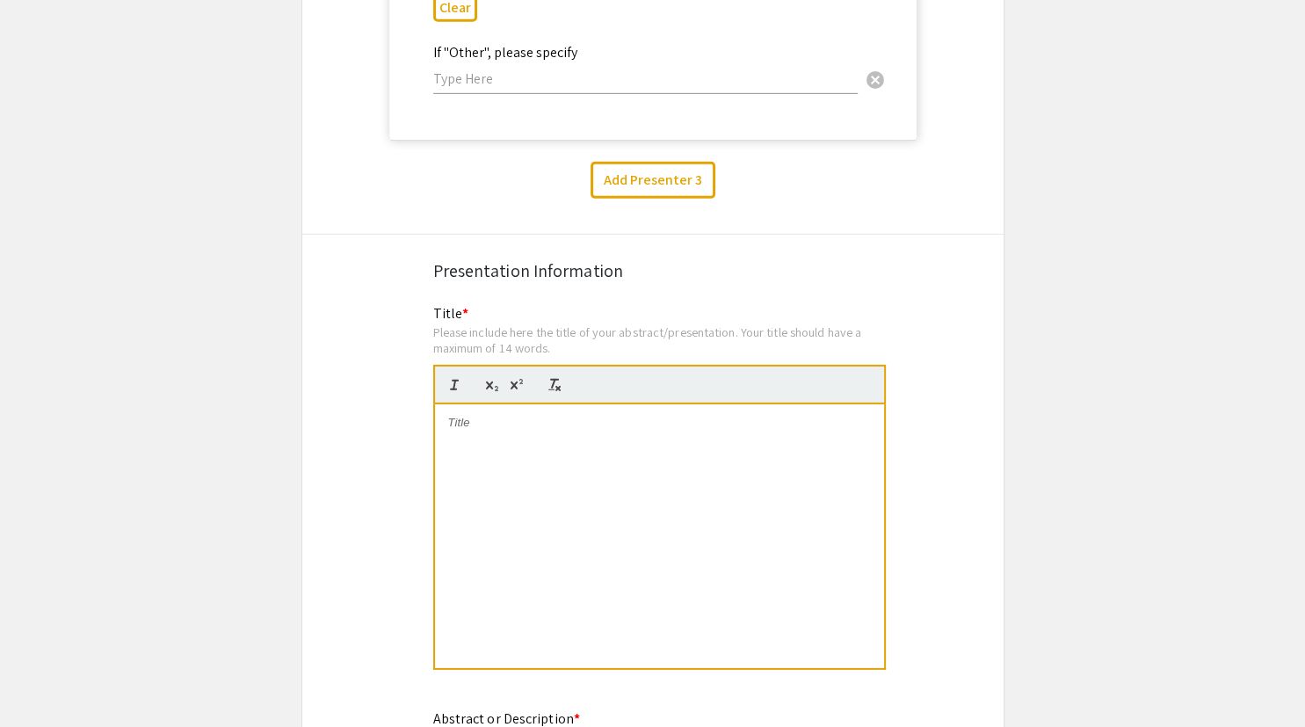
scroll to position [5286, 0]
click at [578, 403] on div at bounding box center [659, 535] width 449 height 264
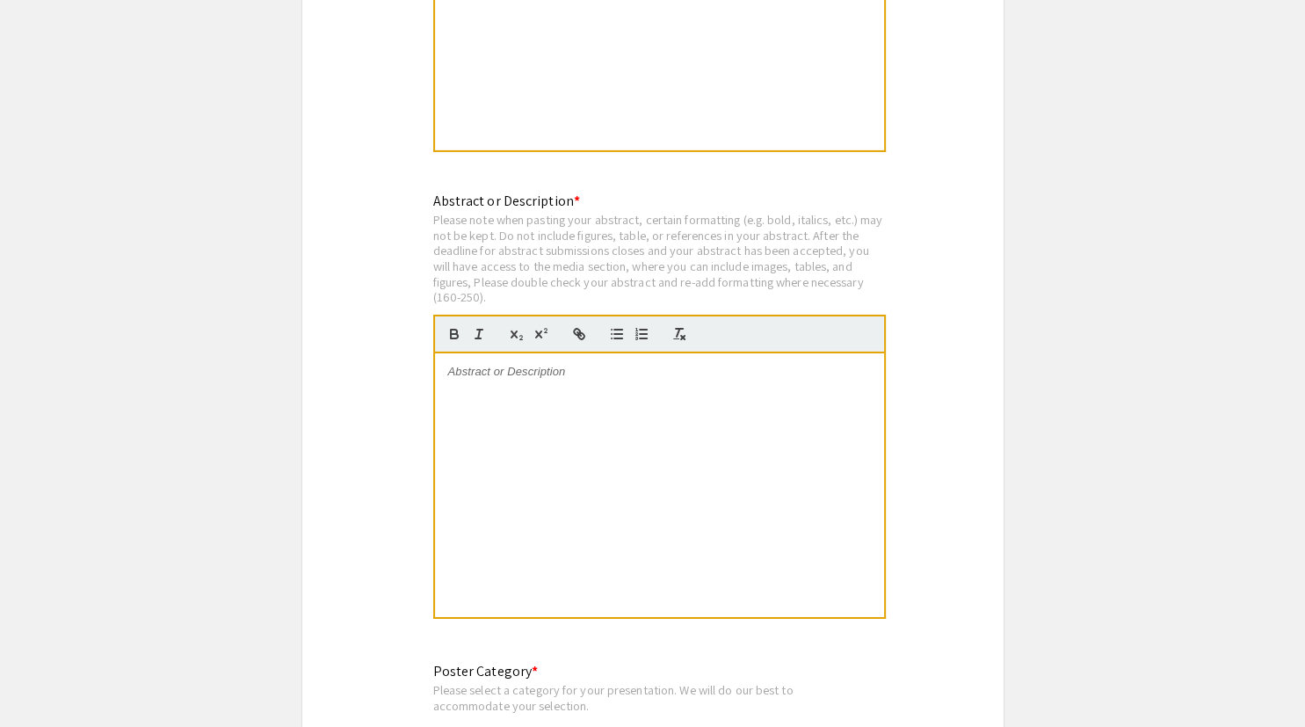
scroll to position [5804, 0]
click at [653, 367] on div at bounding box center [659, 485] width 449 height 264
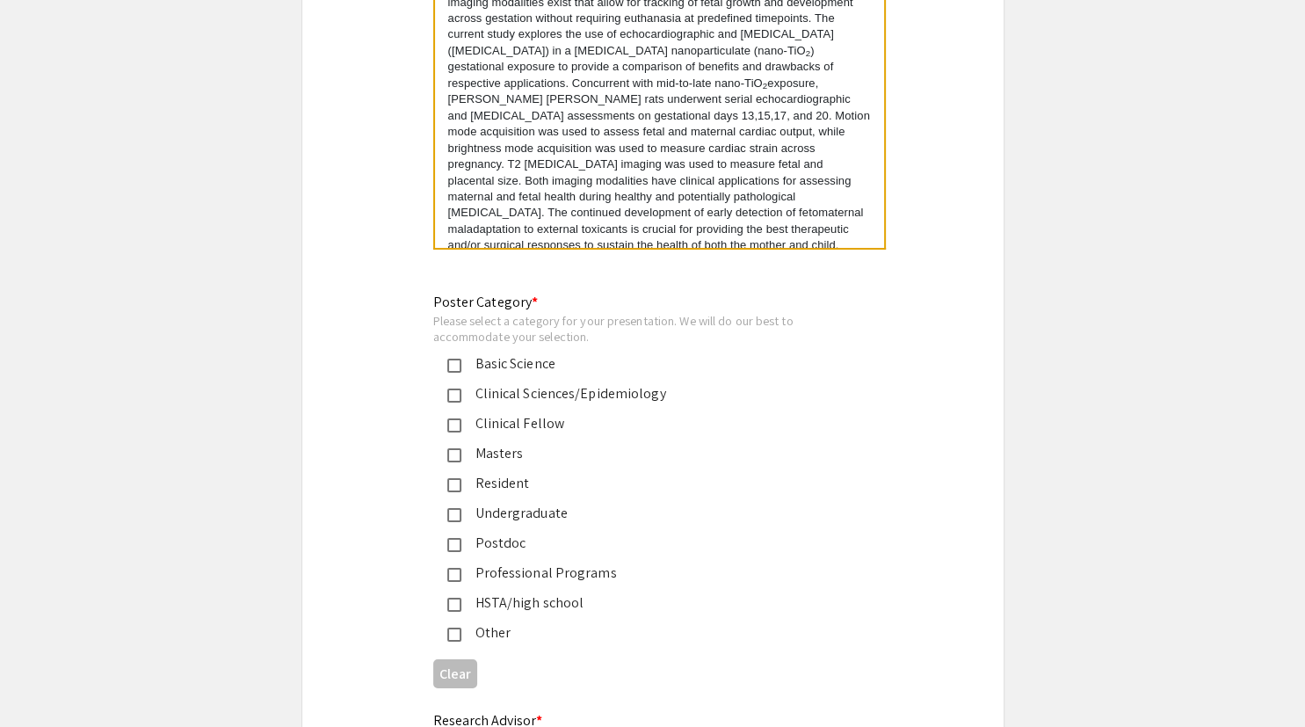
scroll to position [6175, 0]
click at [457, 535] on mat-pseudo-checkbox at bounding box center [454, 542] width 14 height 14
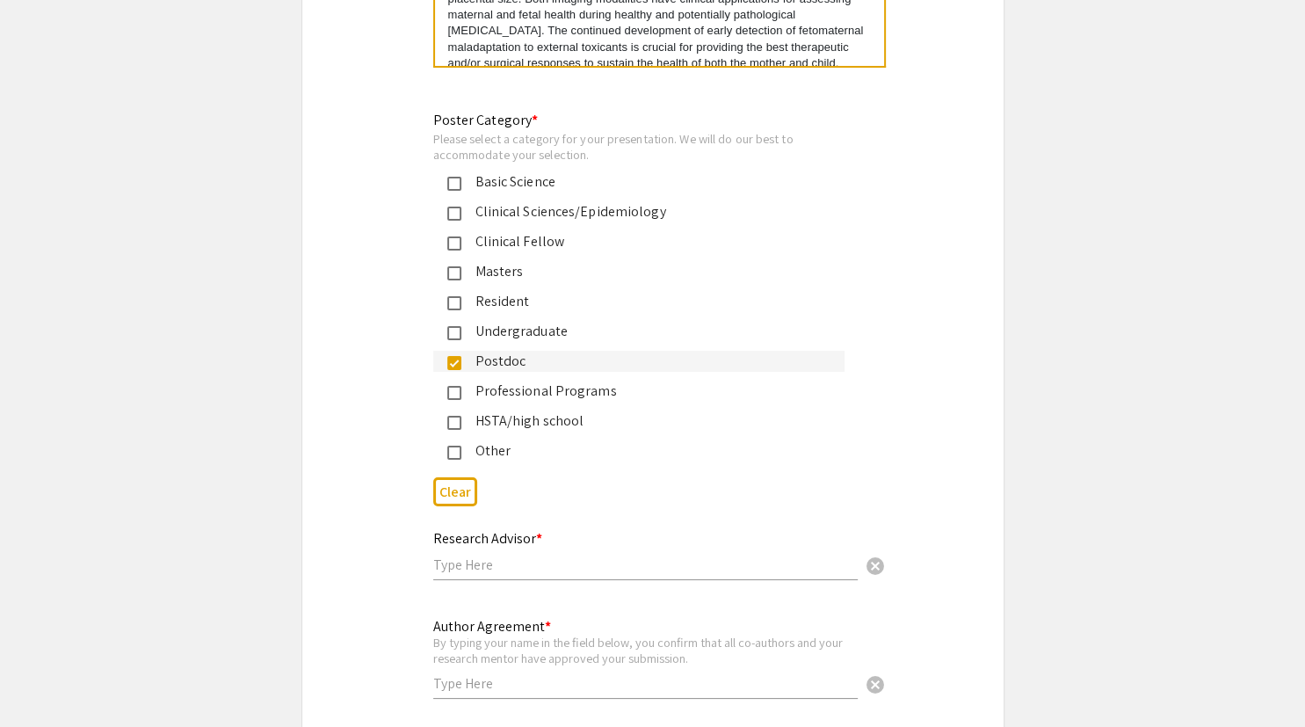
scroll to position [6355, 0]
click at [723, 555] on input "text" at bounding box center [645, 564] width 425 height 18
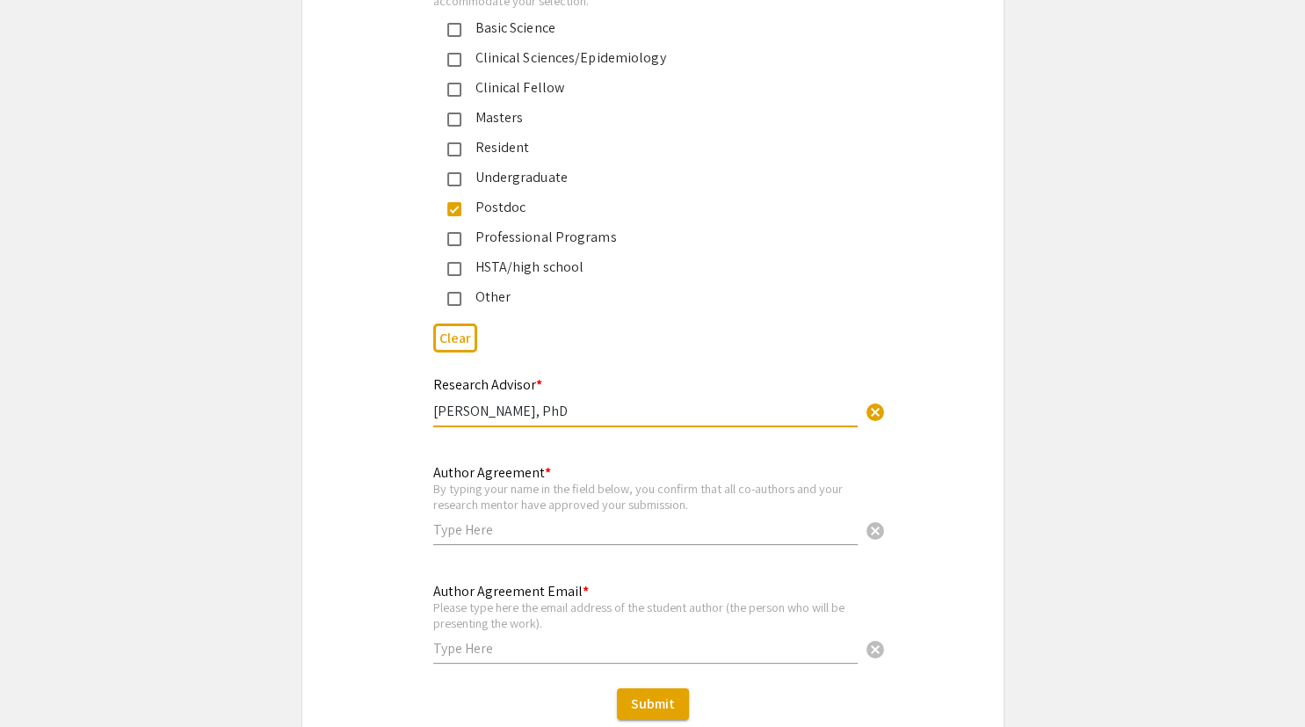
scroll to position [6509, 0]
type input "[PERSON_NAME], PhD"
click at [773, 519] on input "text" at bounding box center [645, 528] width 425 height 18
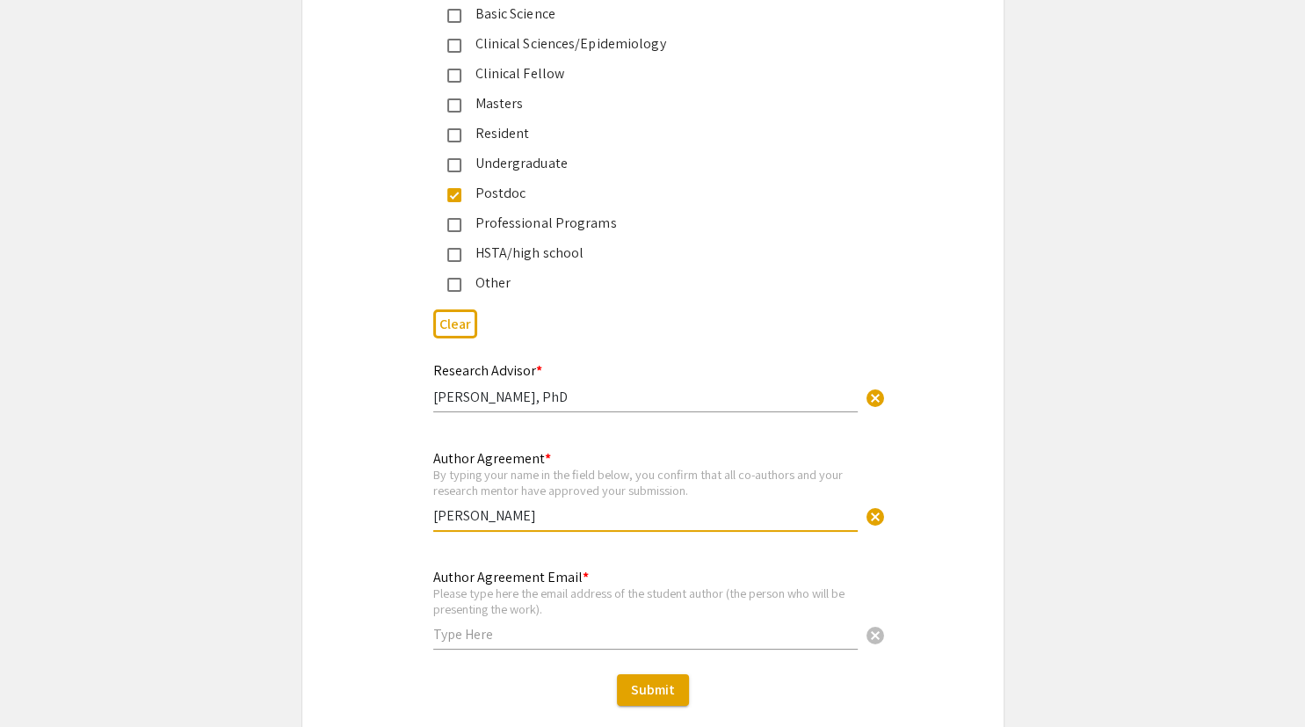
scroll to position [81, 0]
type input "[PERSON_NAME]"
click at [716, 625] on input "text" at bounding box center [645, 634] width 425 height 18
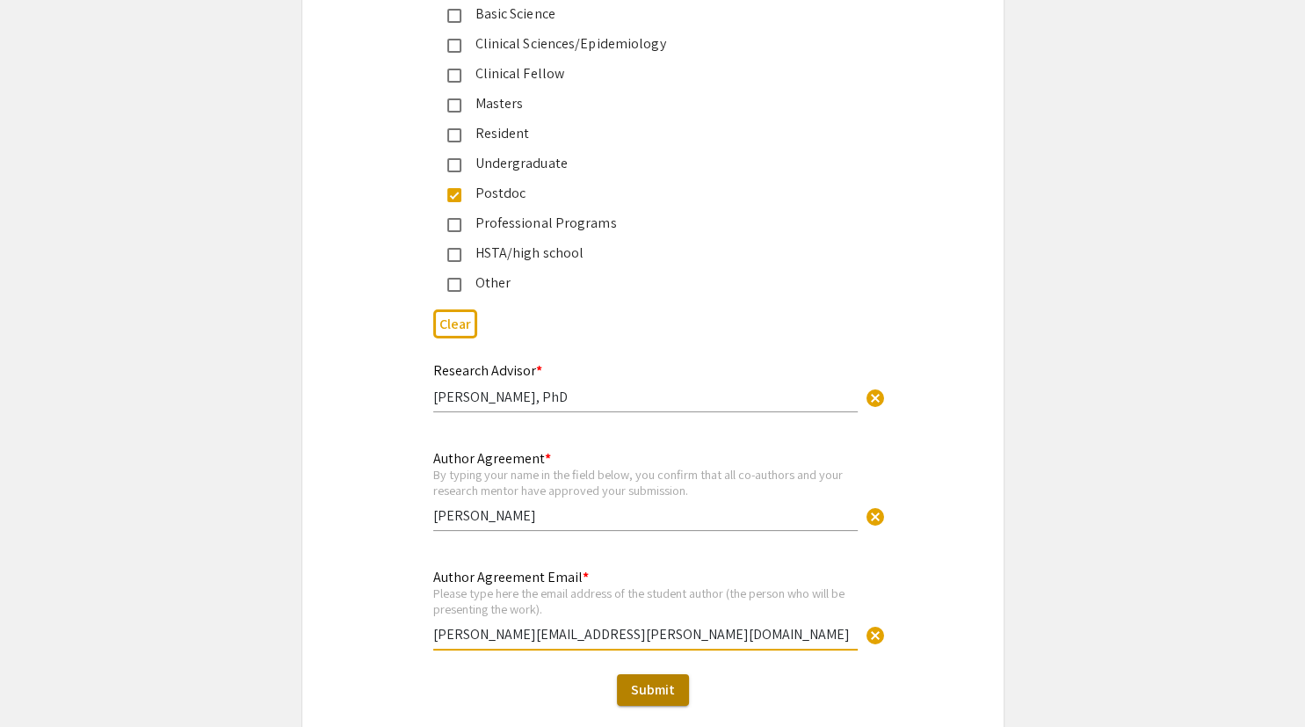
type input "[PERSON_NAME][EMAIL_ADDRESS][PERSON_NAME][DOMAIN_NAME]"
click at [672, 680] on span "Submit" at bounding box center [653, 689] width 44 height 18
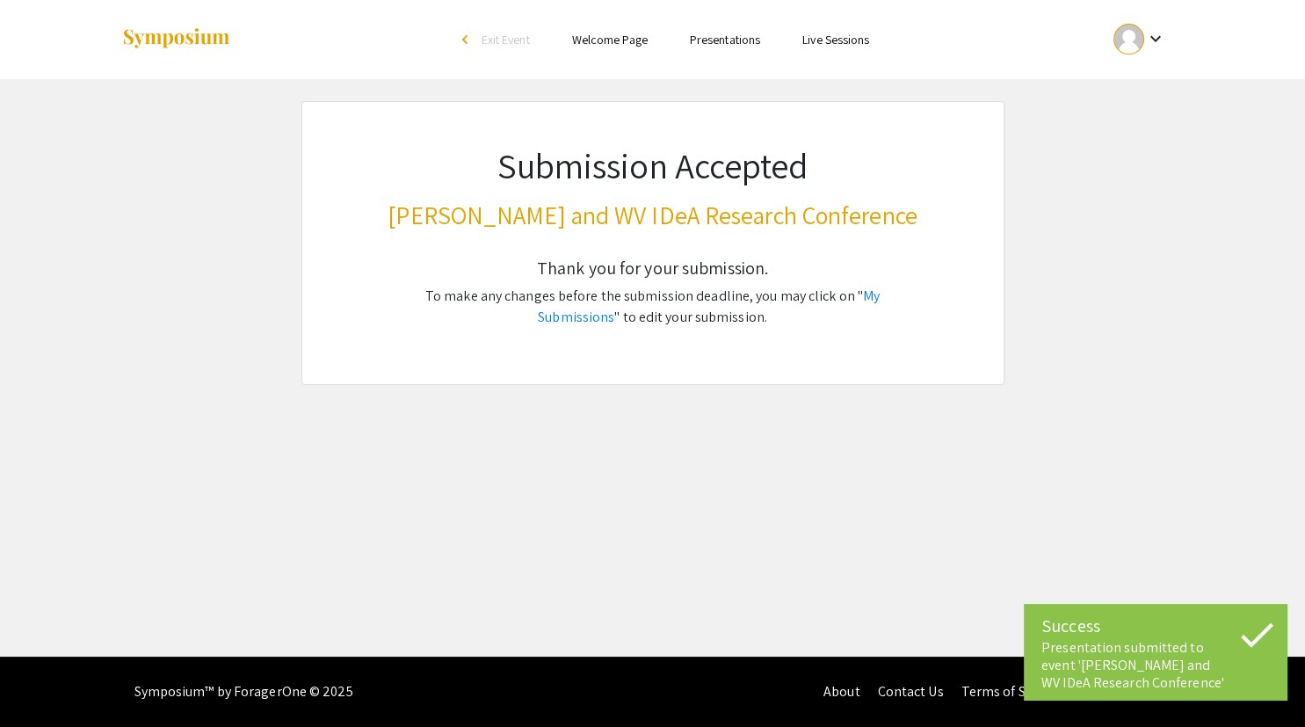
scroll to position [0, 0]
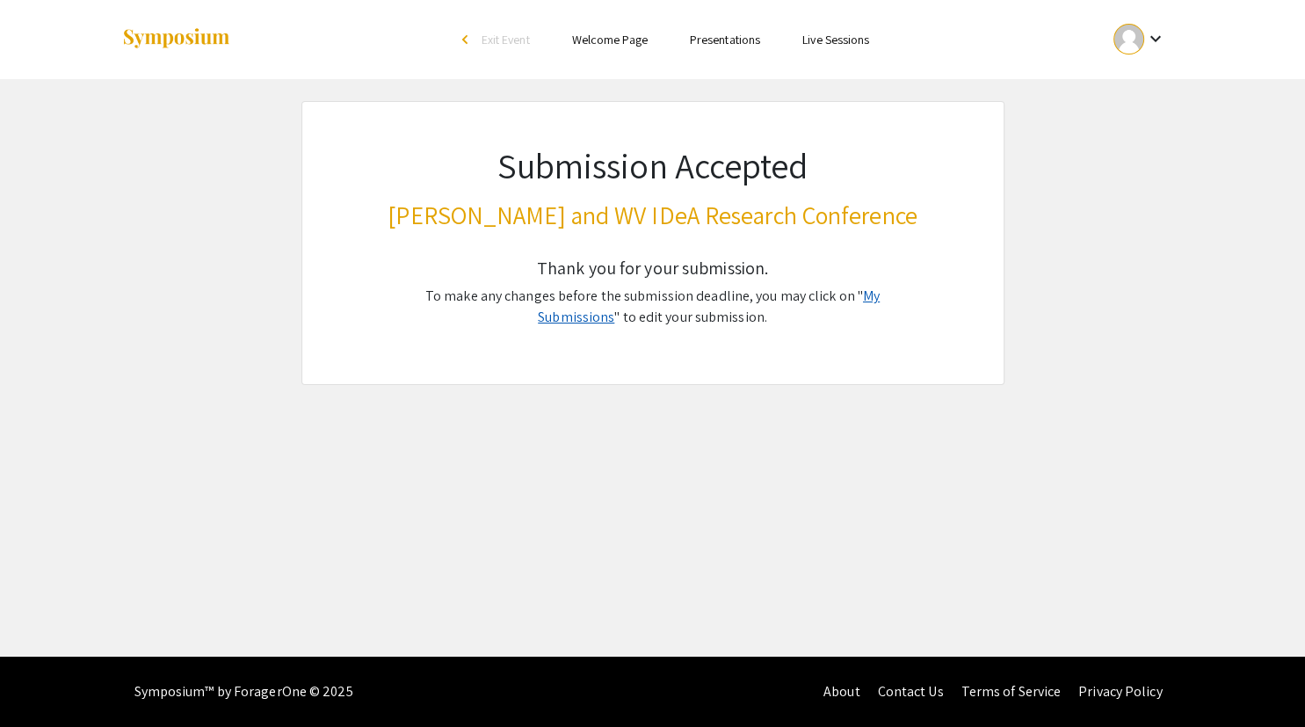
click at [859, 294] on link "My Submissions" at bounding box center [709, 307] width 342 height 40
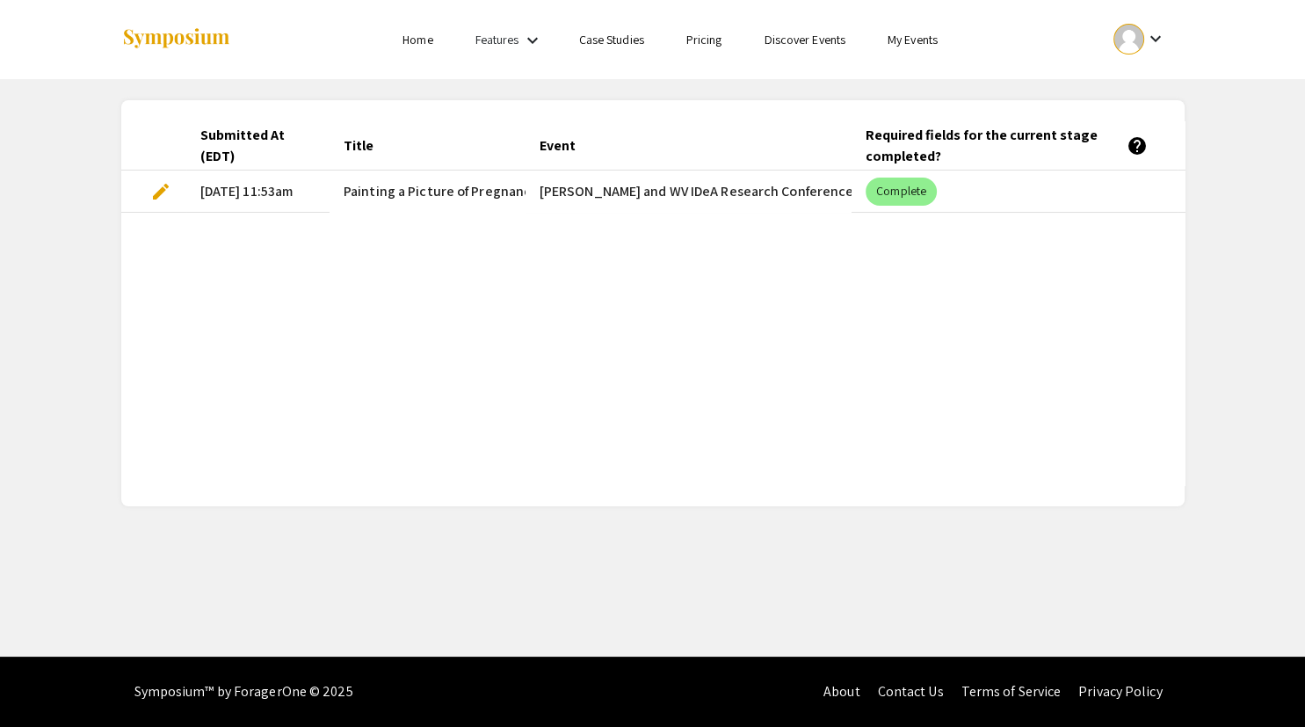
click at [164, 193] on span "edit" at bounding box center [160, 191] width 21 height 21
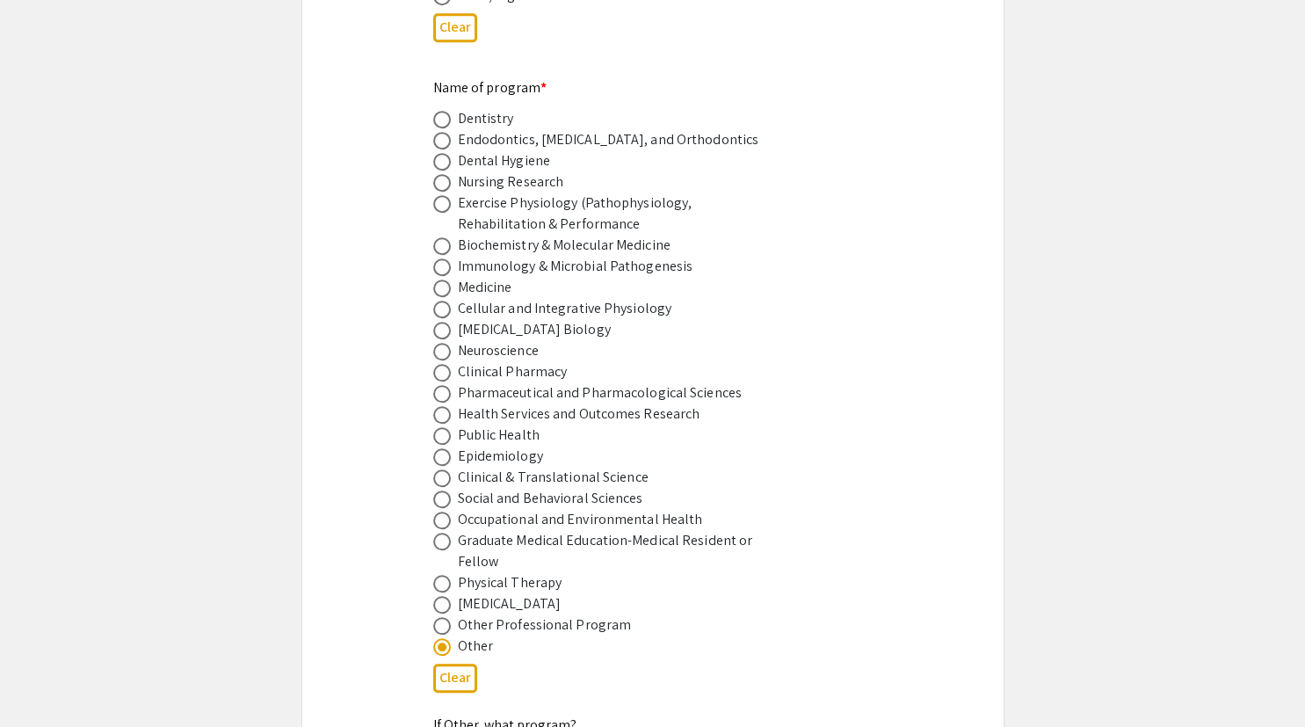
scroll to position [1069, 0]
click at [439, 279] on span at bounding box center [442, 288] width 18 height 18
click at [439, 279] on input "radio" at bounding box center [442, 288] width 18 height 18
radio input "true"
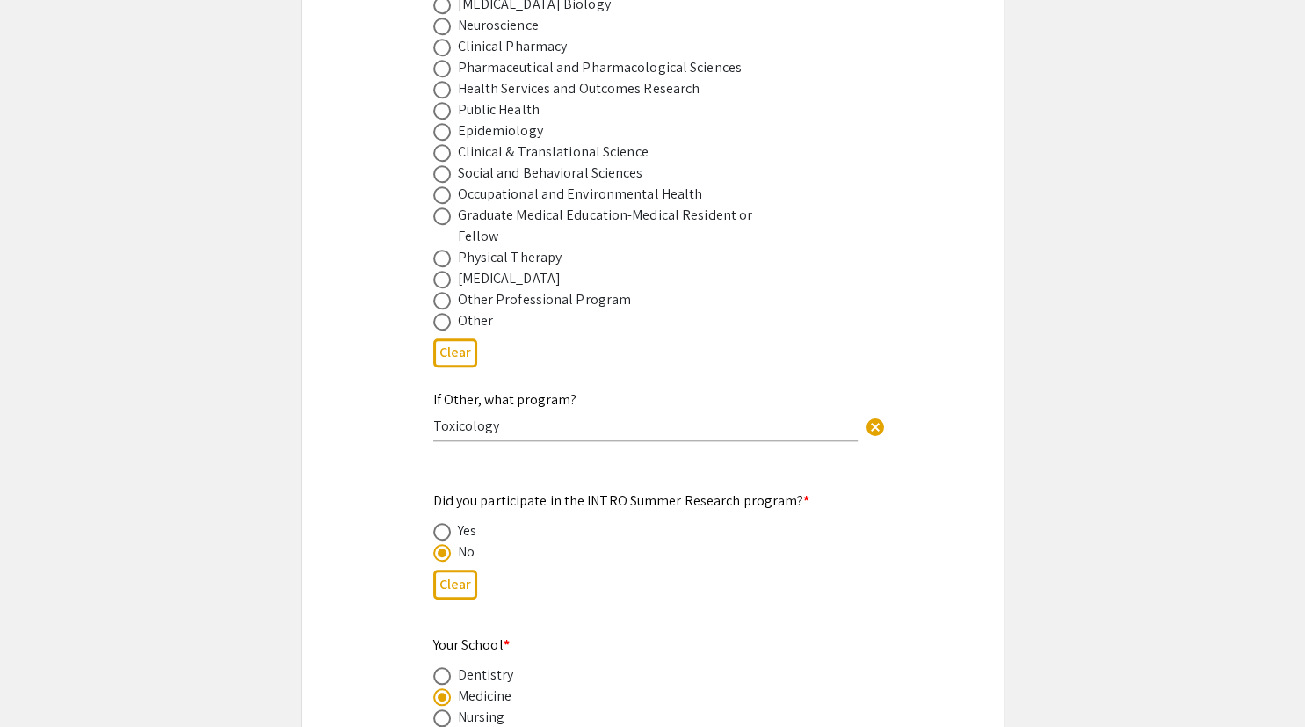
scroll to position [1397, 0]
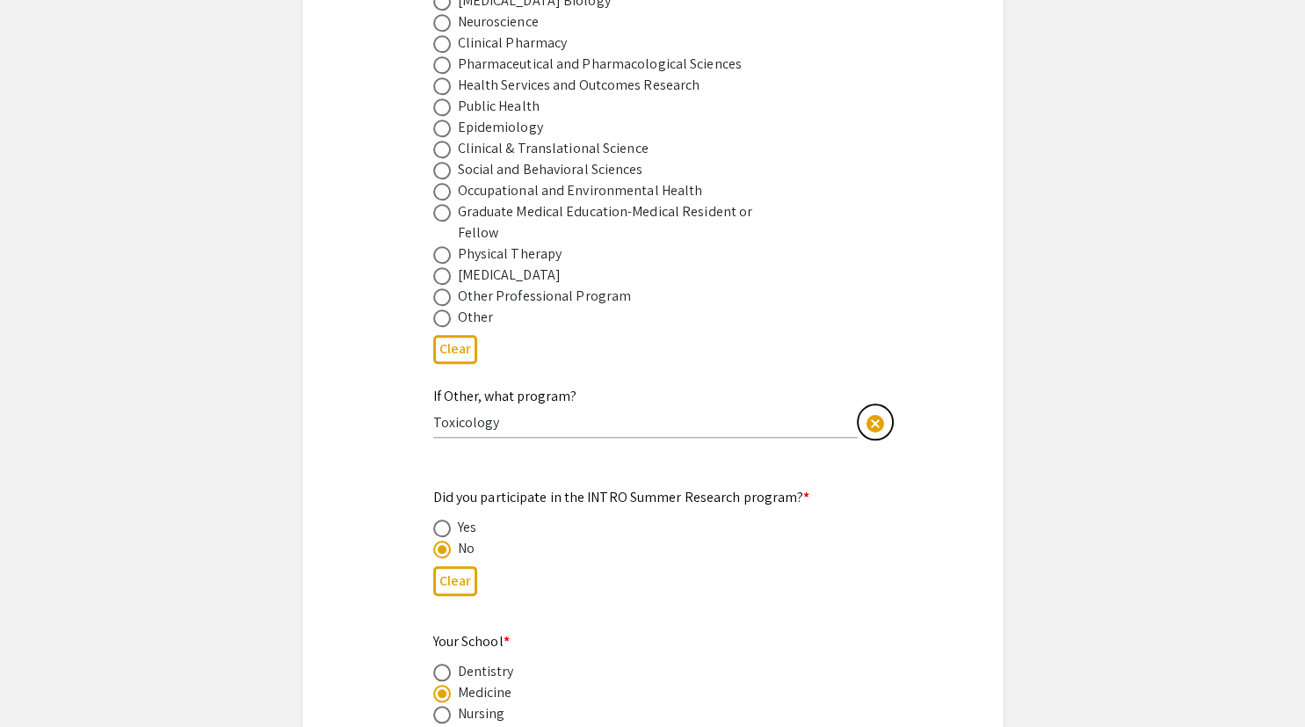
click at [884, 413] on span "cancel" at bounding box center [875, 423] width 21 height 21
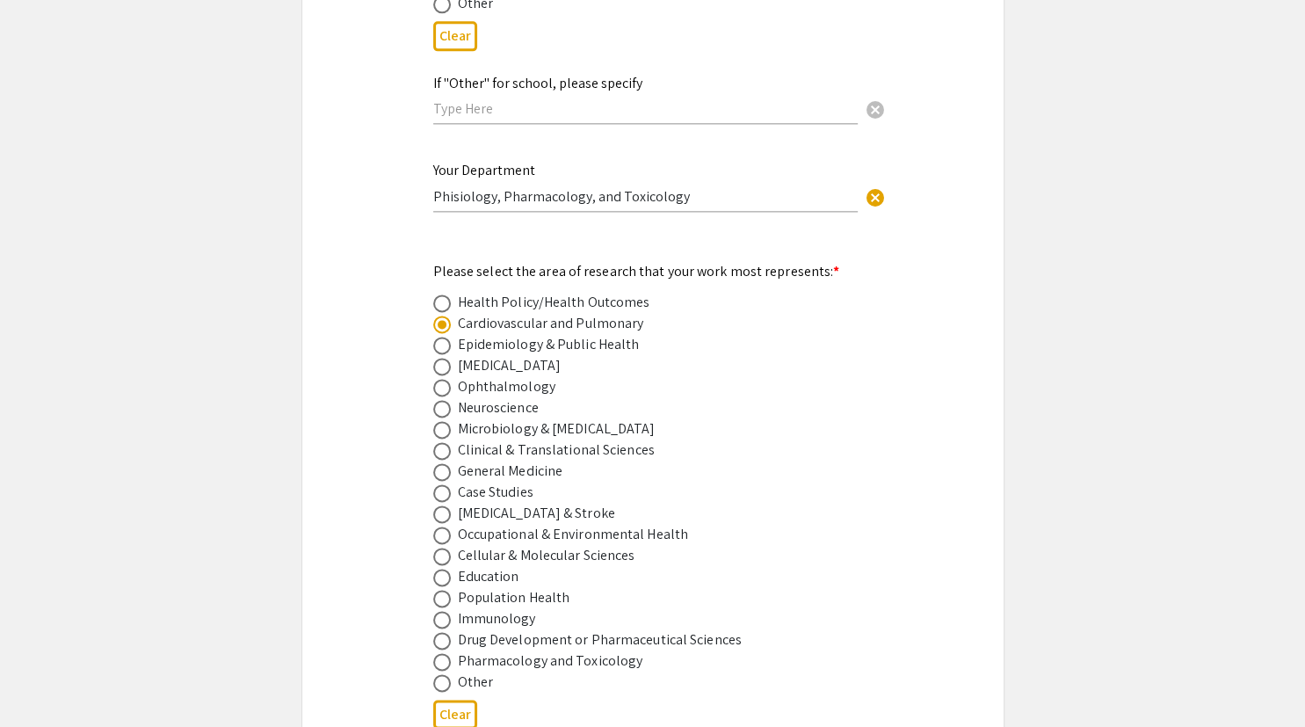
scroll to position [2173, 0]
click at [441, 651] on span at bounding box center [442, 660] width 18 height 18
click at [441, 651] on input "radio" at bounding box center [442, 660] width 18 height 18
radio input "true"
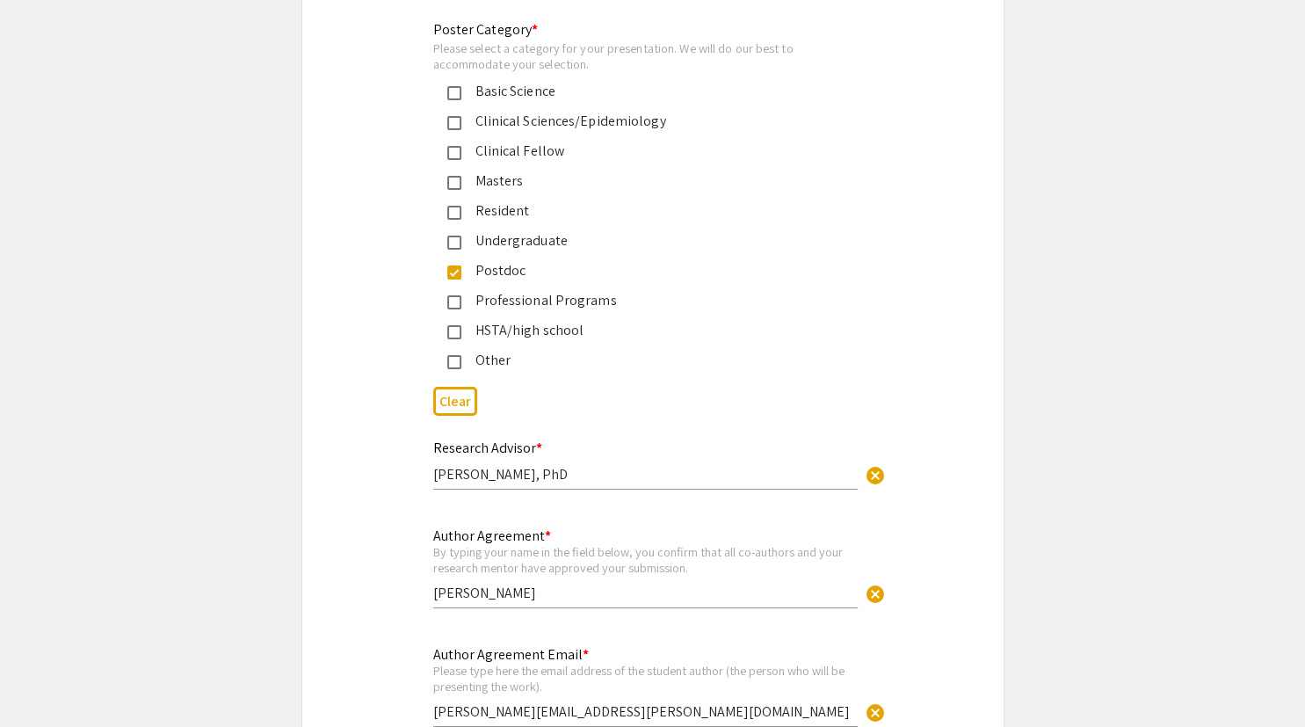
scroll to position [6522, 0]
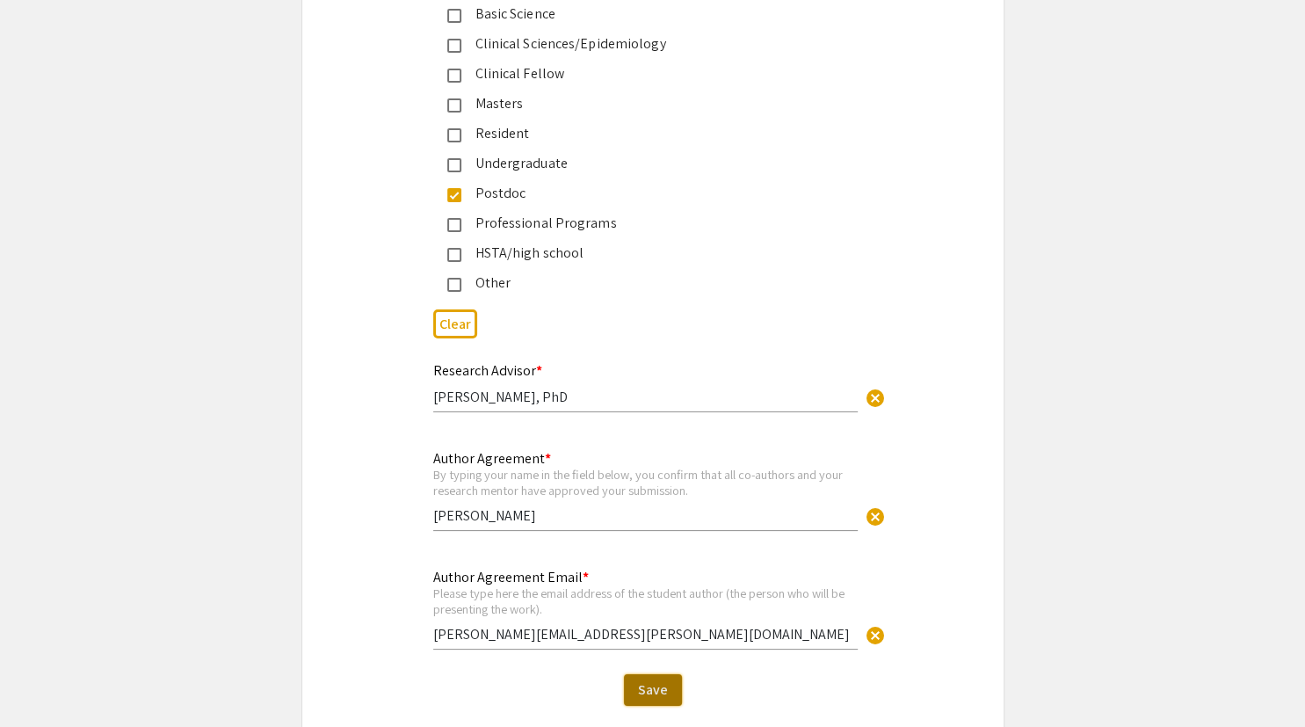
click at [645, 680] on span "Save" at bounding box center [653, 689] width 30 height 18
